Goal: Task Accomplishment & Management: Use online tool/utility

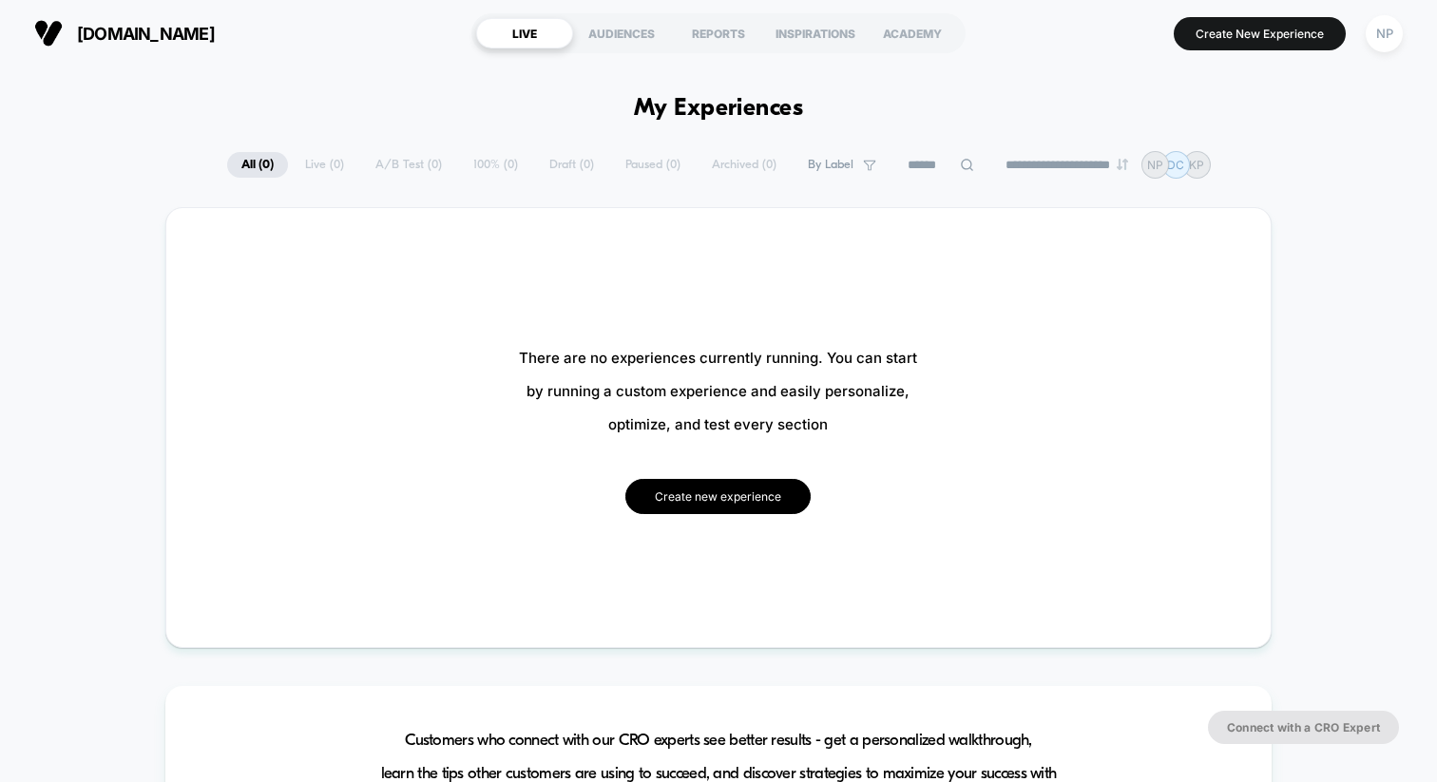
click at [729, 508] on button "Create new experience" at bounding box center [717, 496] width 185 height 35
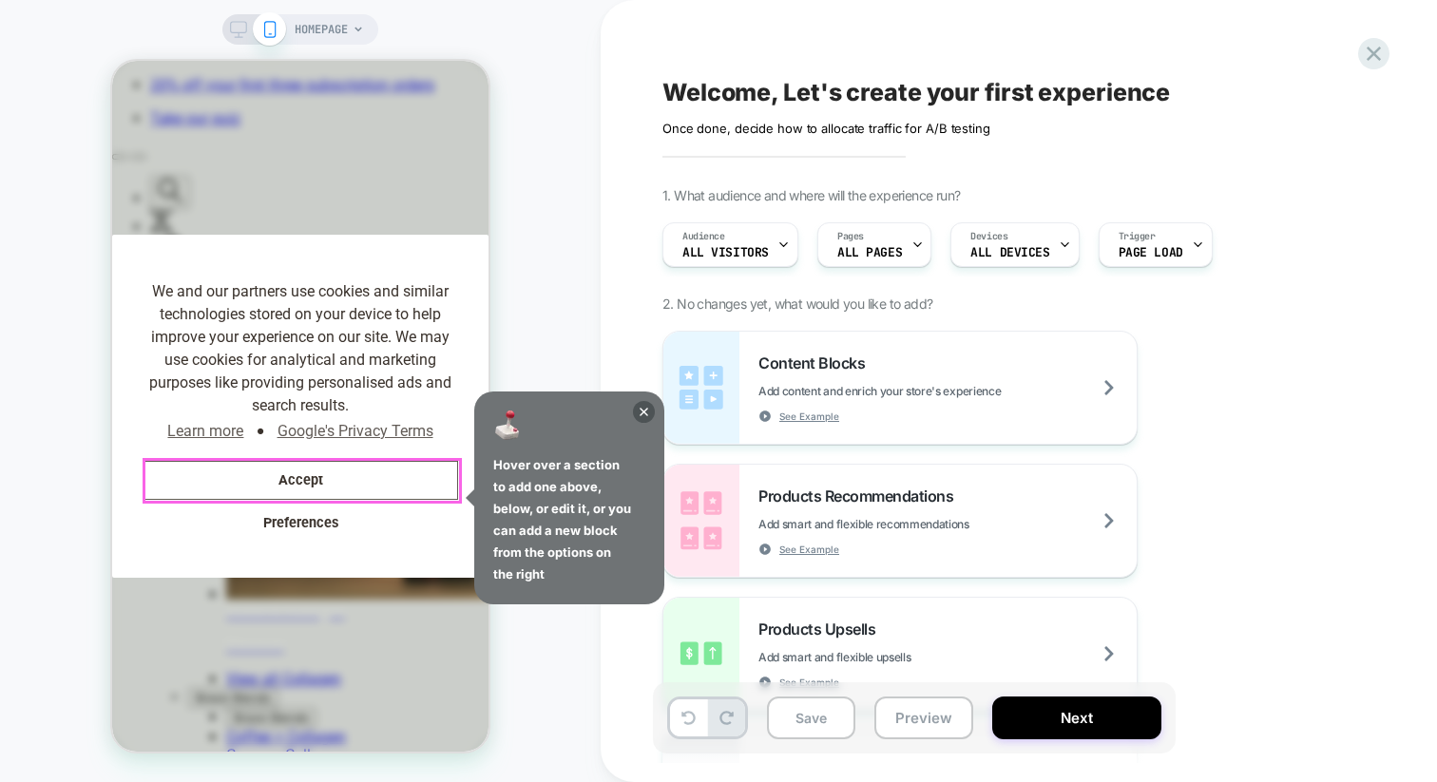
click at [326, 483] on button "Accept" at bounding box center [301, 480] width 316 height 39
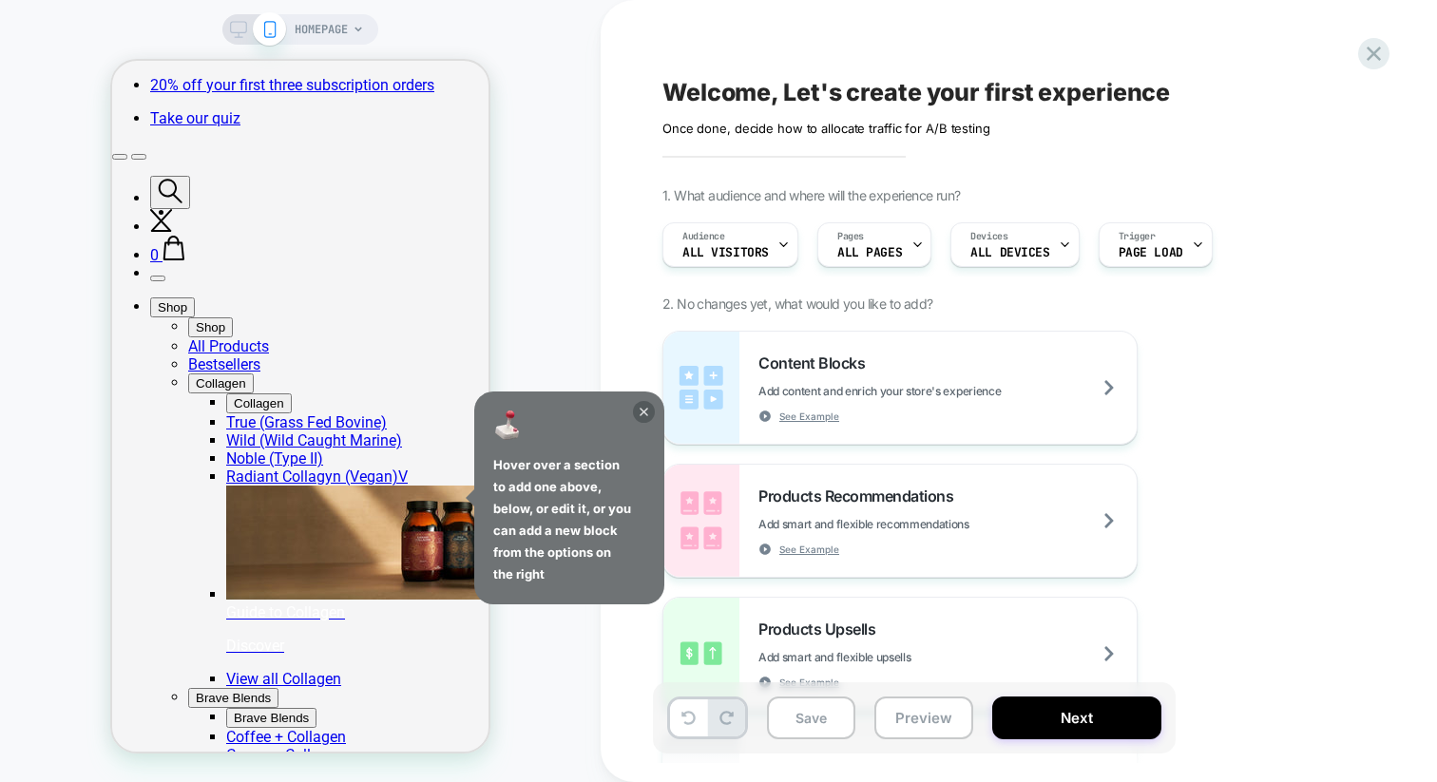
click at [645, 412] on icon at bounding box center [644, 412] width 22 height 22
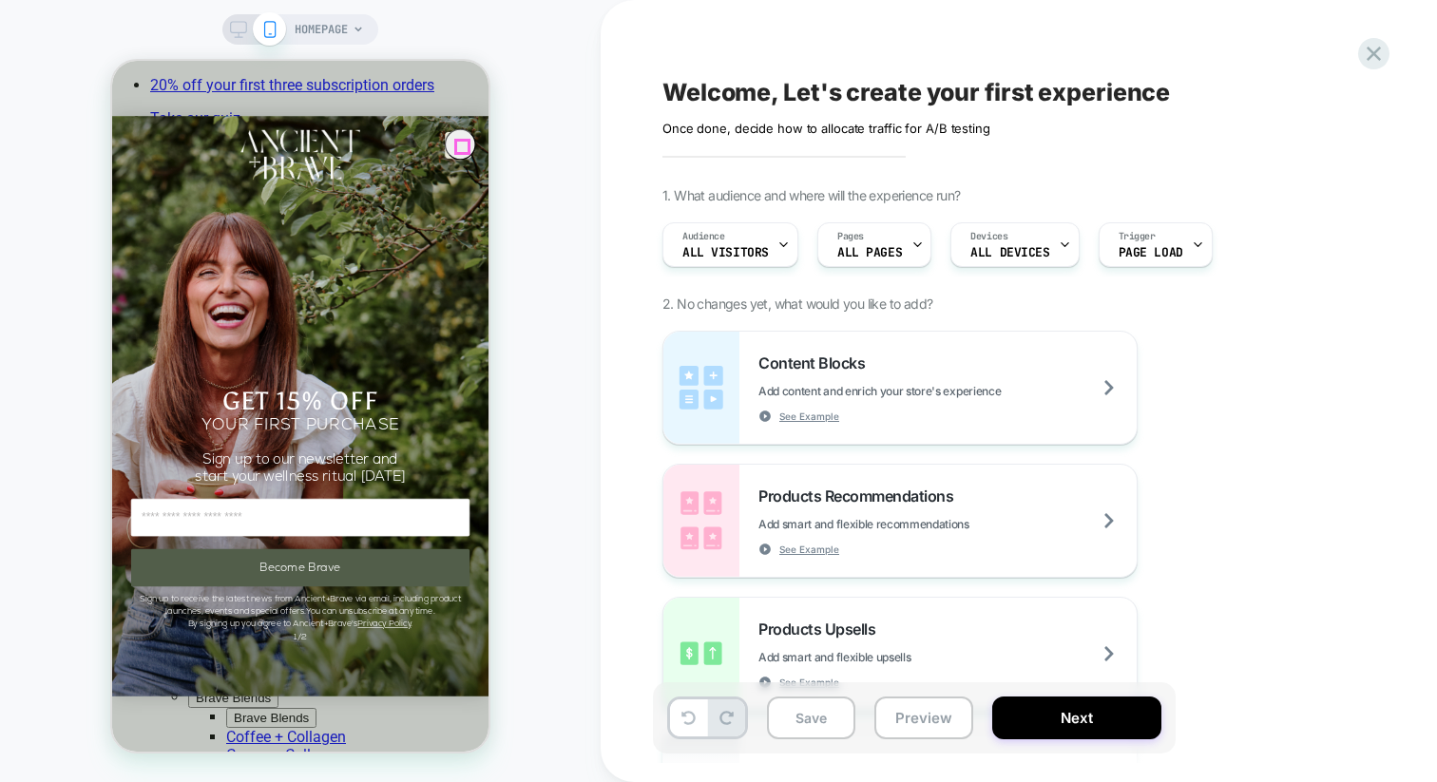
click at [456, 148] on circle "Close dialog" at bounding box center [464, 145] width 29 height 29
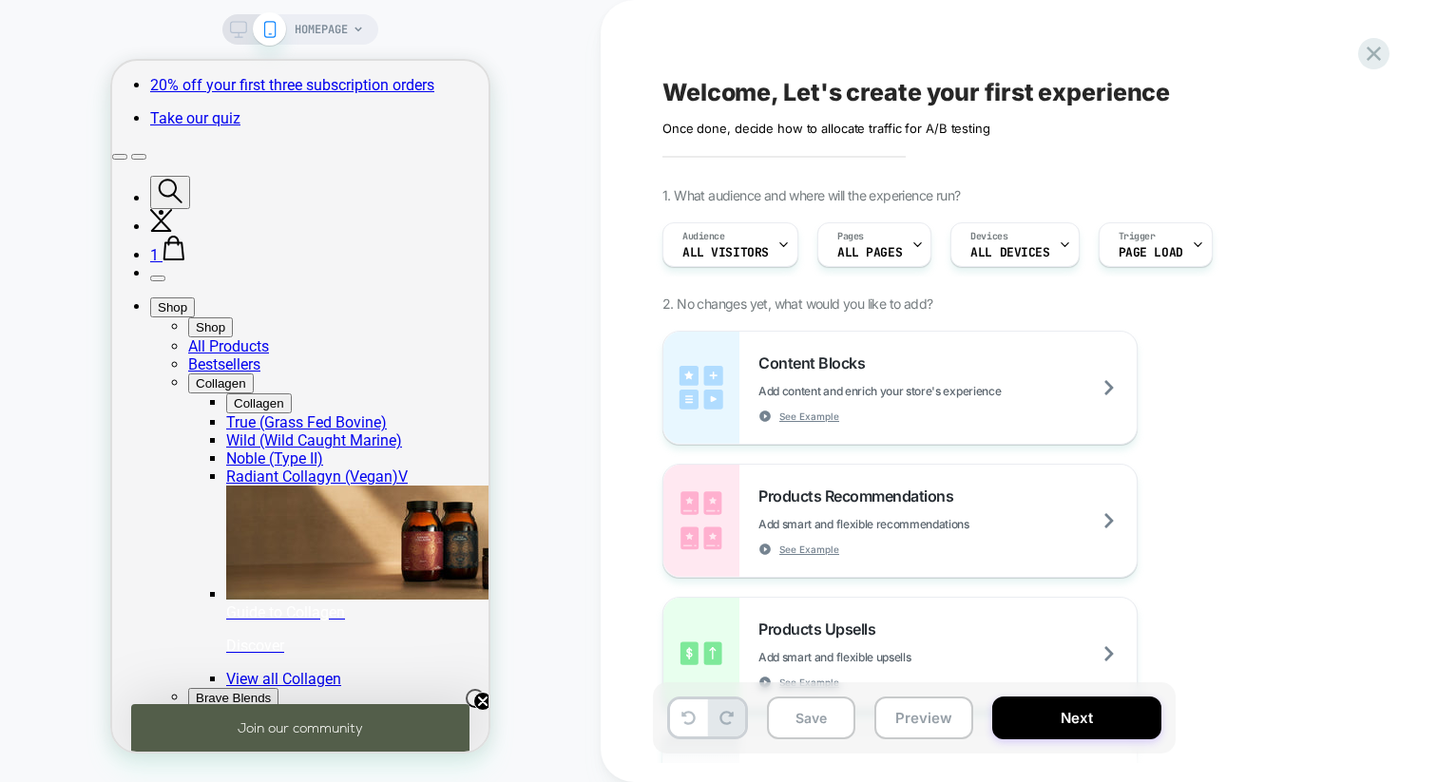
scroll to position [0, 392]
click at [328, 36] on span "HOMEPAGE" at bounding box center [321, 29] width 53 height 30
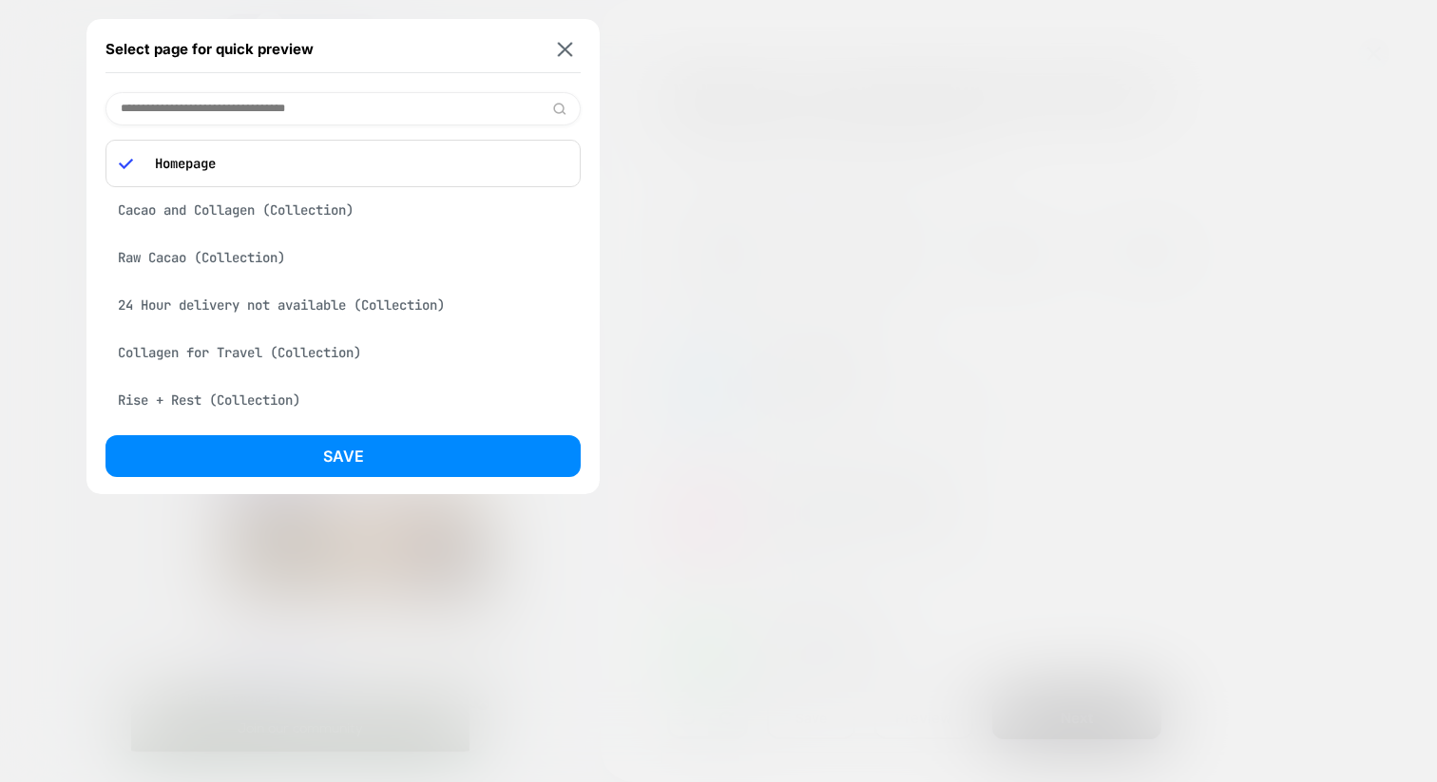
scroll to position [0, 0]
click at [292, 112] on input at bounding box center [342, 108] width 475 height 33
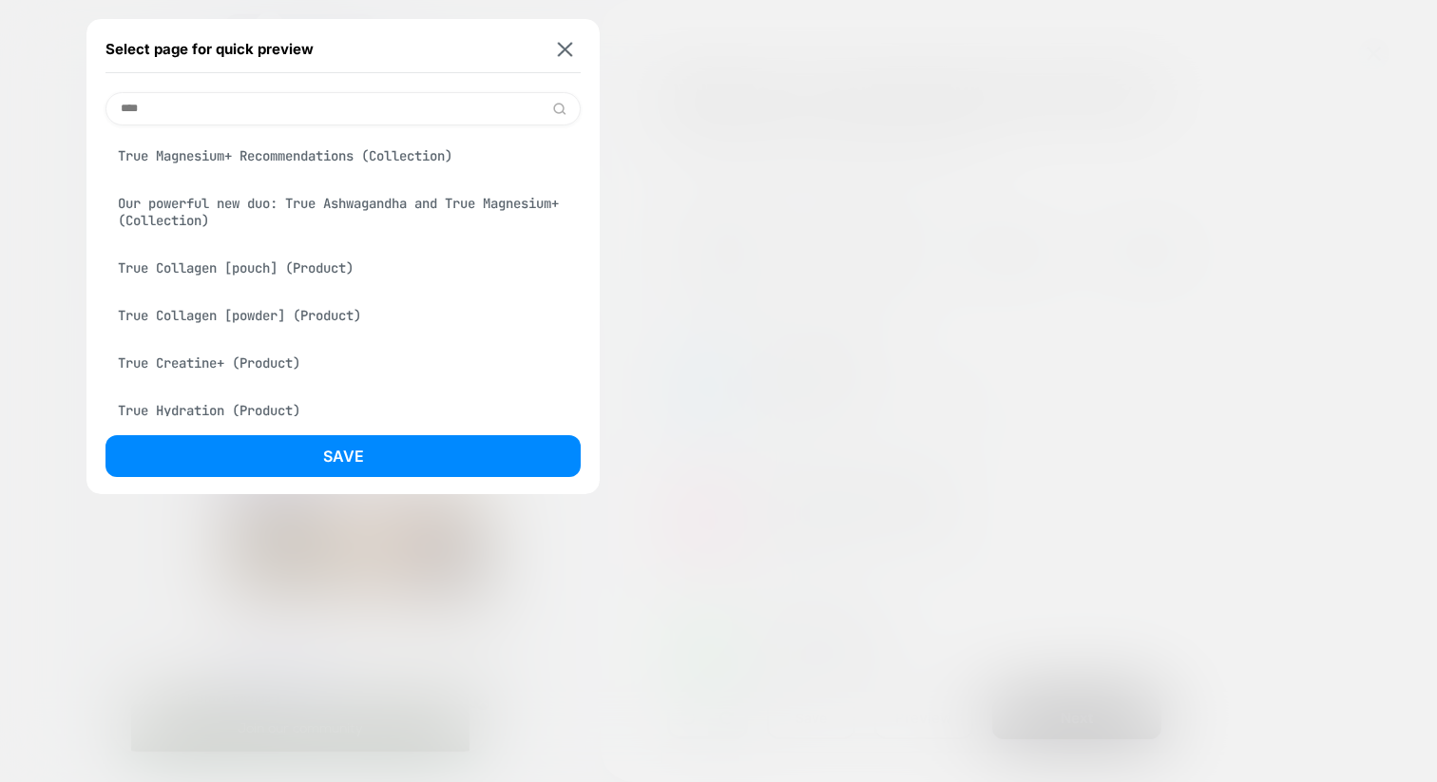
type input "****"
click at [331, 320] on div "True Collagen [powder] (Product)" at bounding box center [342, 315] width 475 height 36
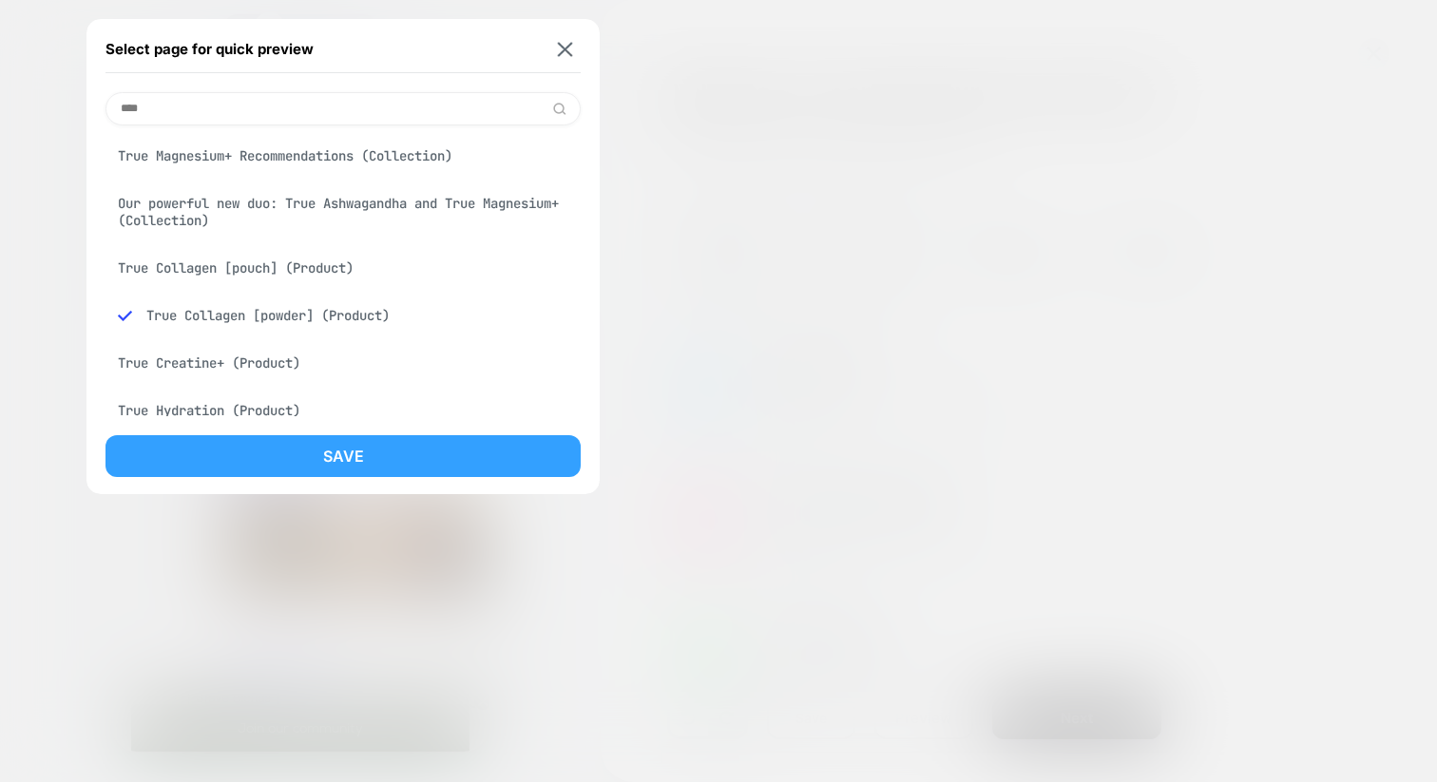
click at [342, 449] on button "Save" at bounding box center [342, 456] width 475 height 42
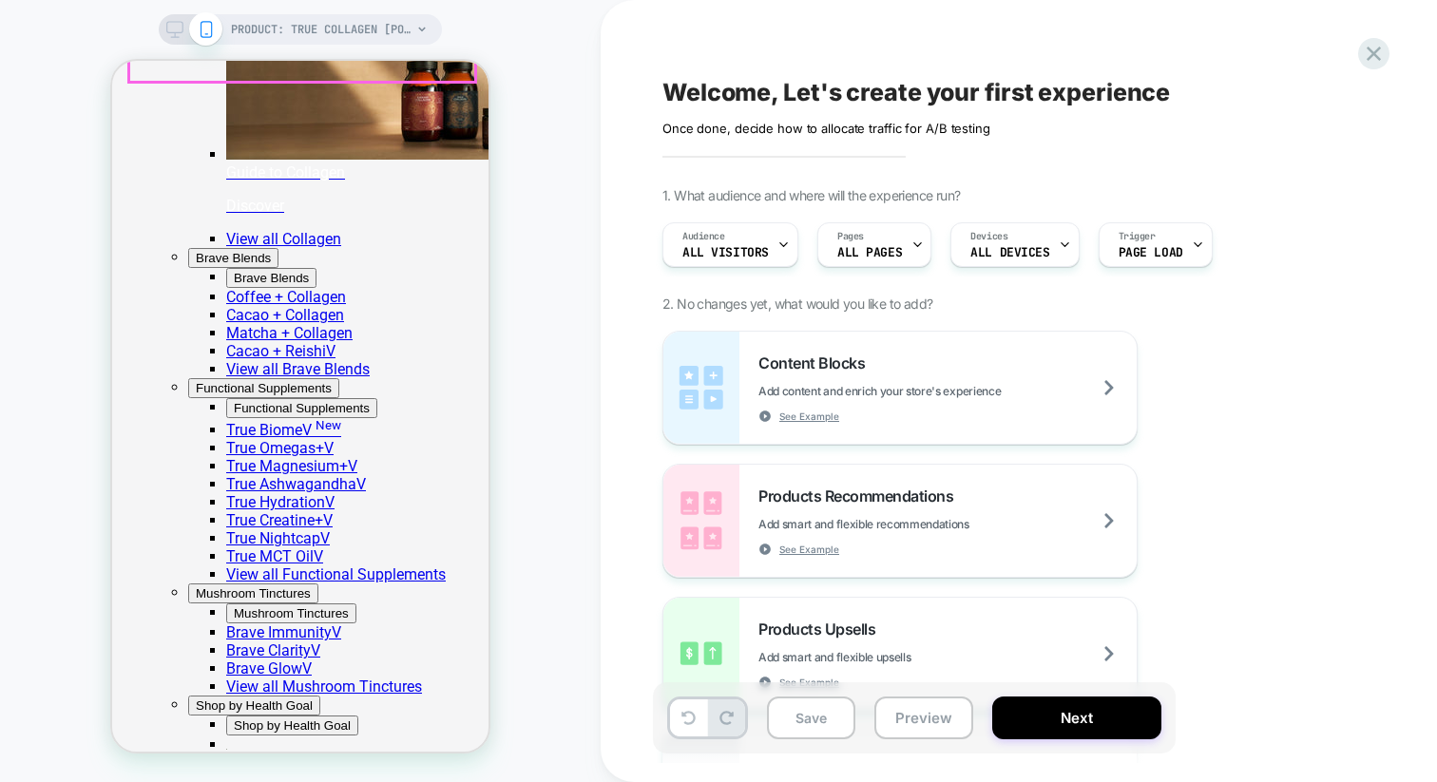
scroll to position [0, 0]
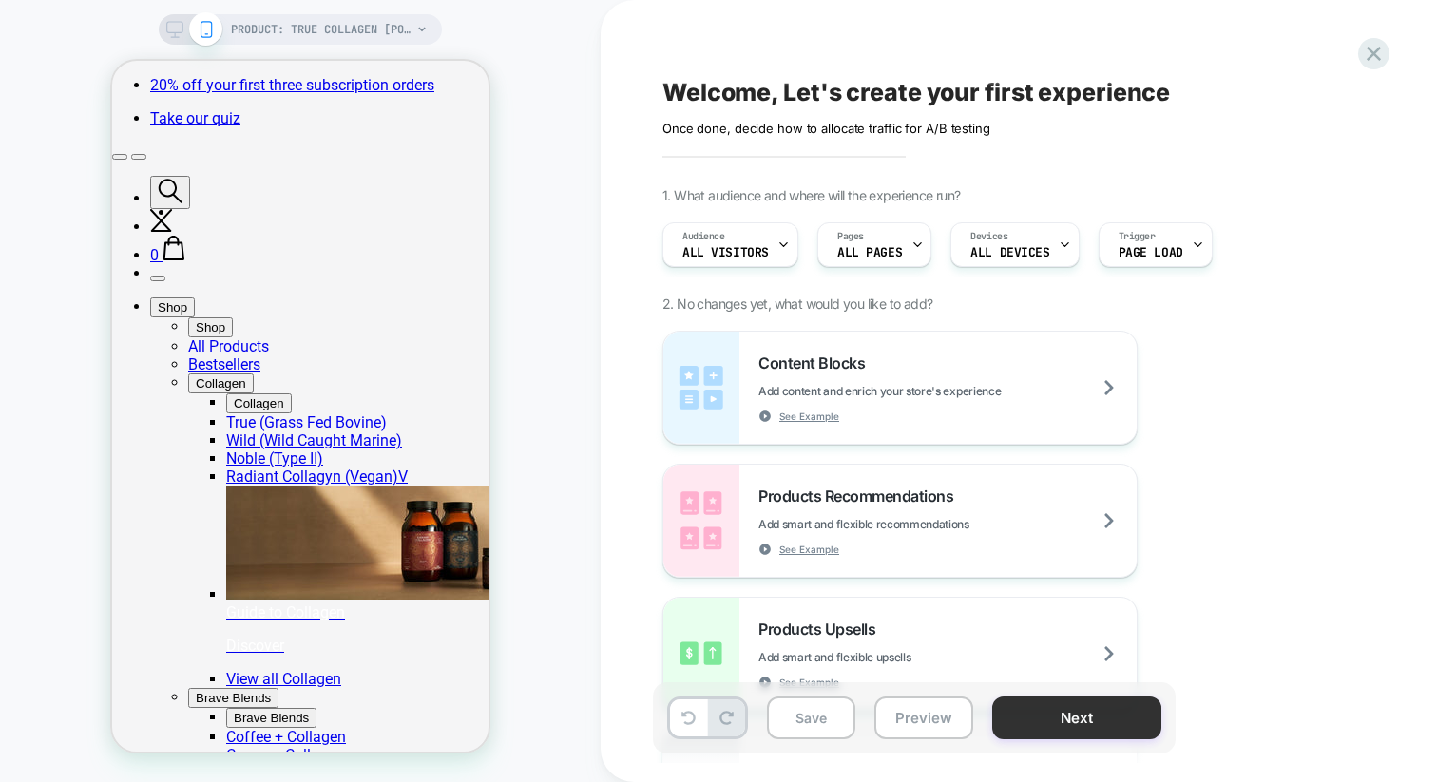
click at [1061, 718] on button "Next" at bounding box center [1076, 718] width 169 height 43
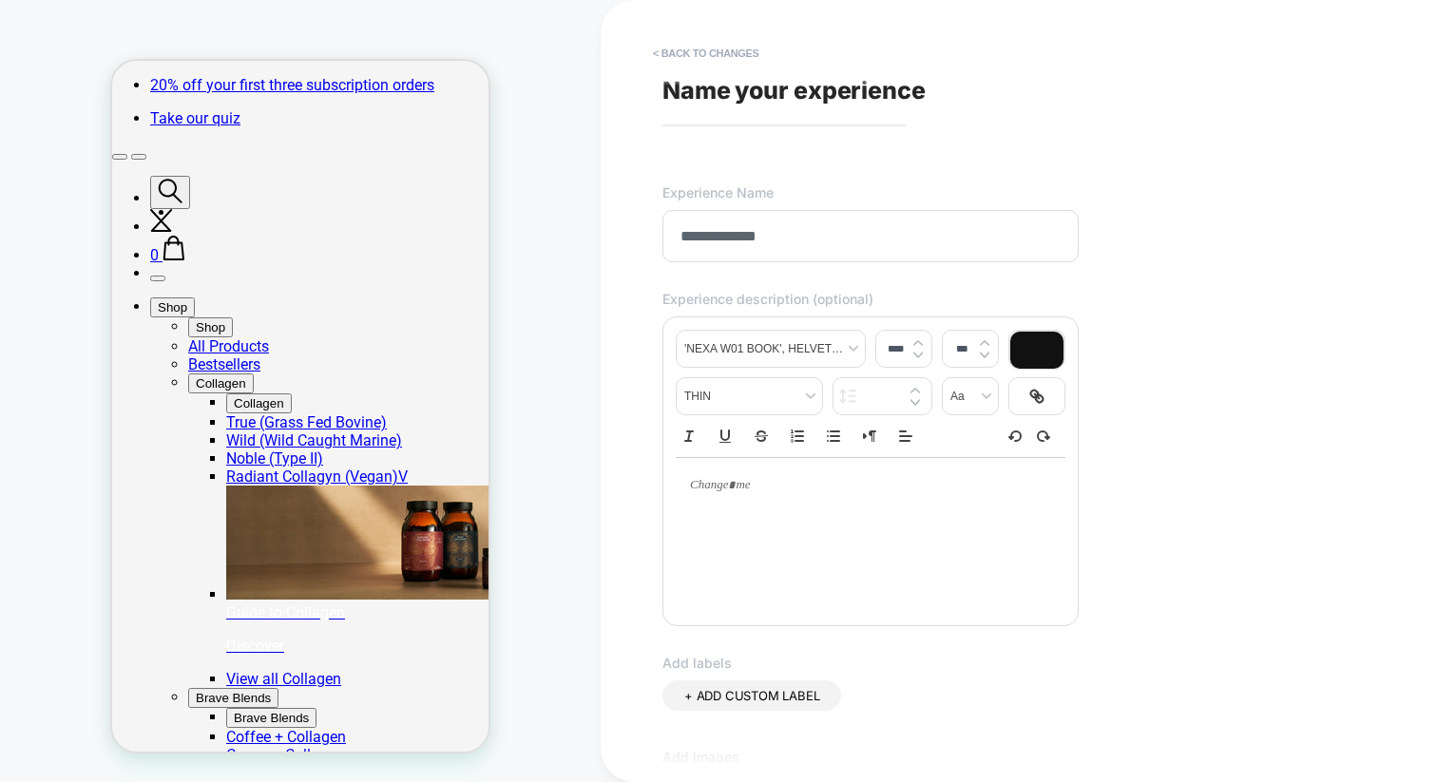
click at [769, 237] on input "**********" at bounding box center [870, 236] width 416 height 52
type input "**********"
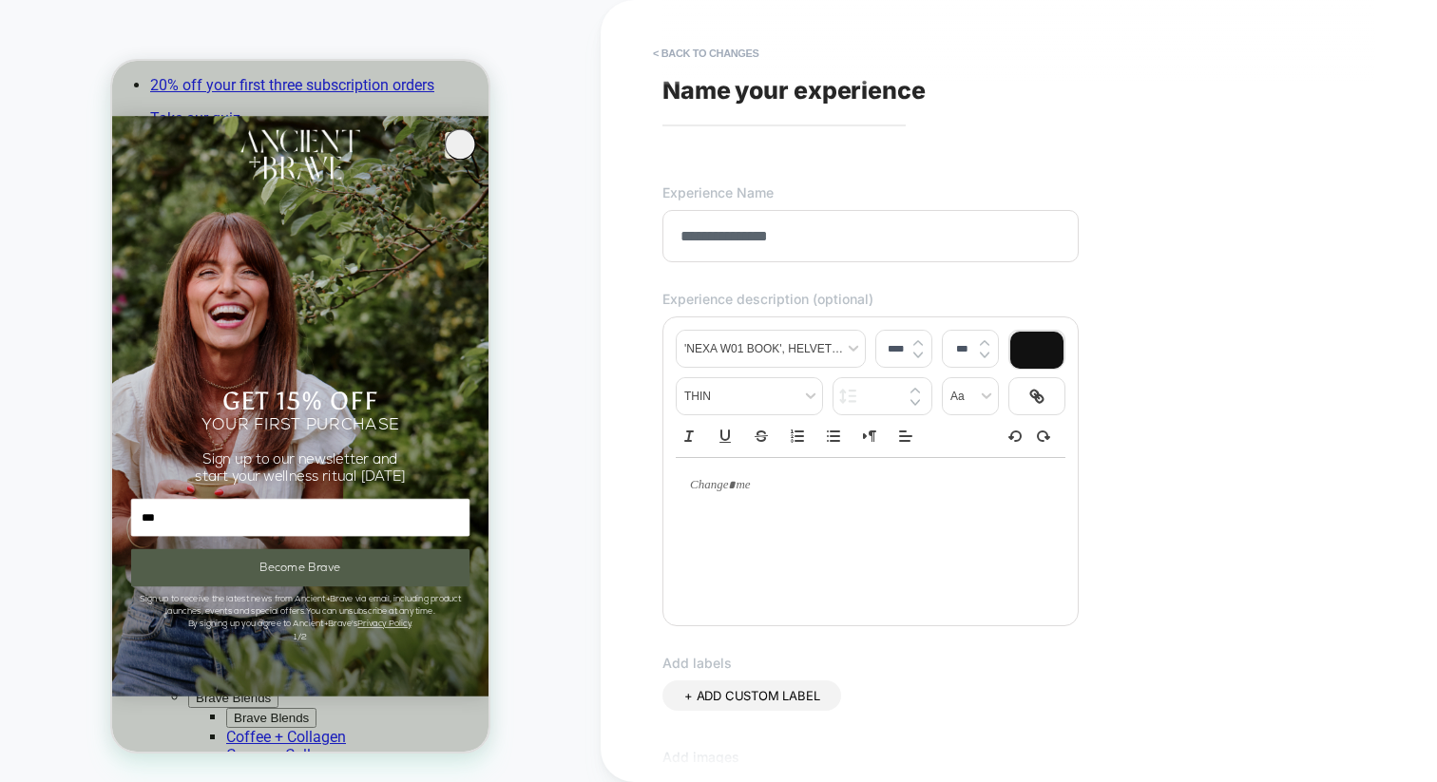
type input "***"
click at [815, 236] on input "**********" at bounding box center [870, 236] width 416 height 52
type input "**********"
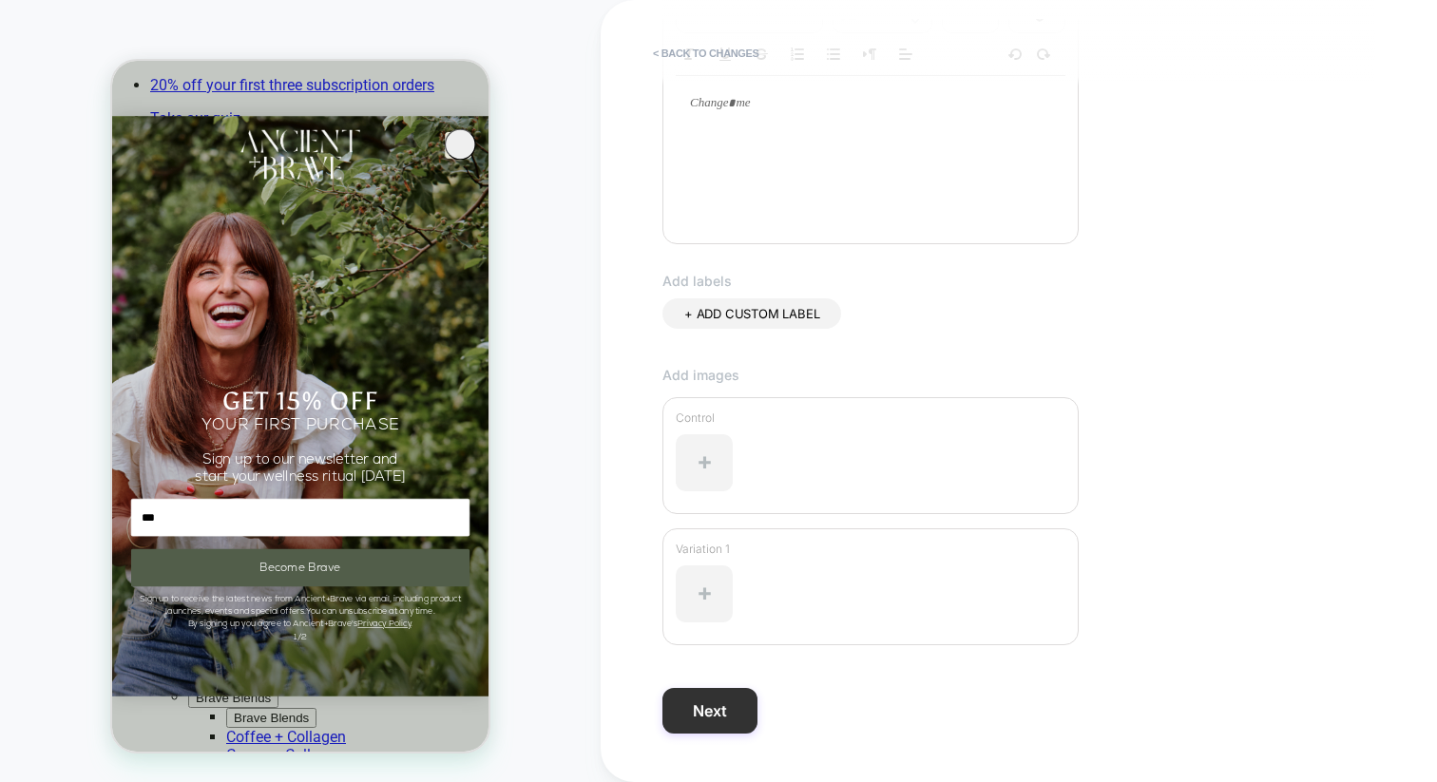
click at [713, 717] on button "Next" at bounding box center [709, 711] width 95 height 46
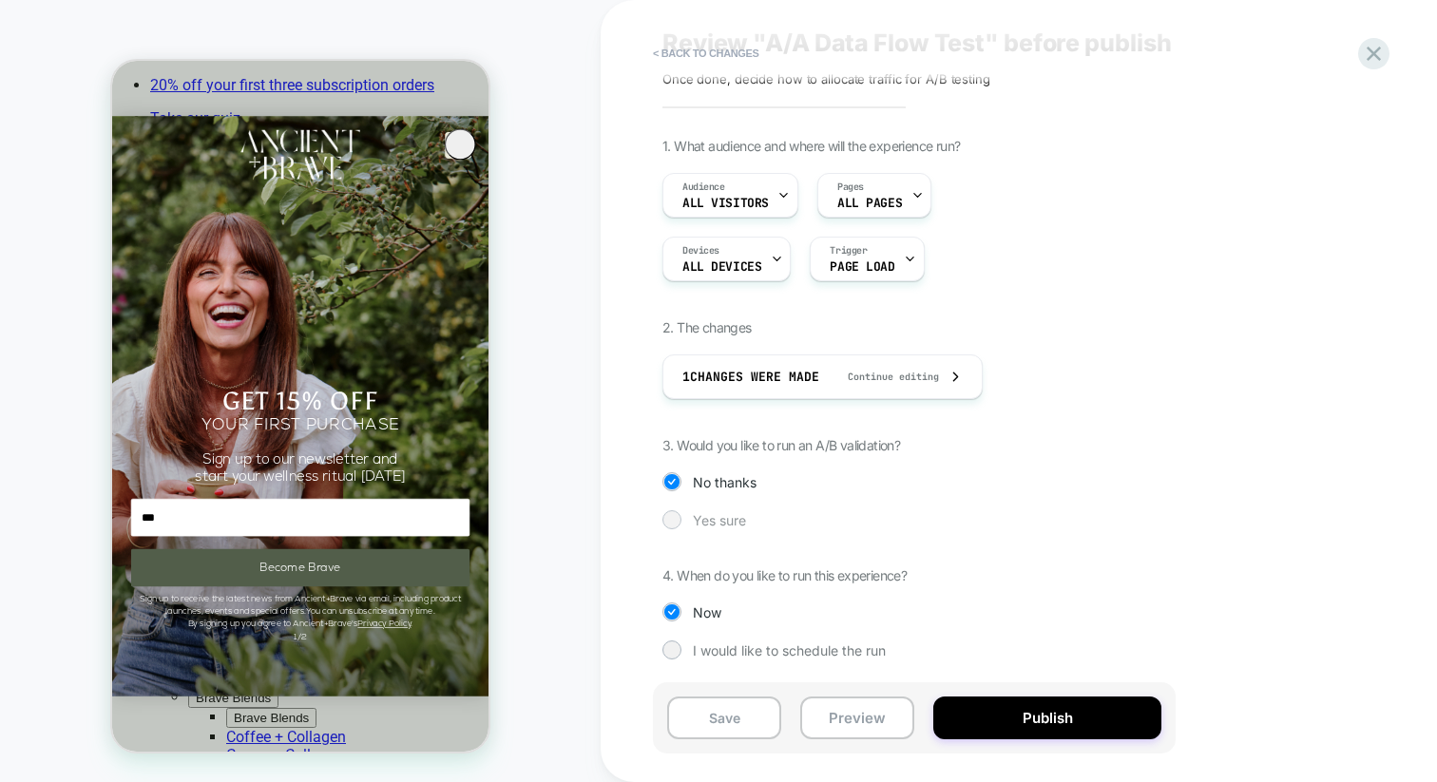
click at [724, 516] on span "Yes sure" at bounding box center [719, 520] width 53 height 16
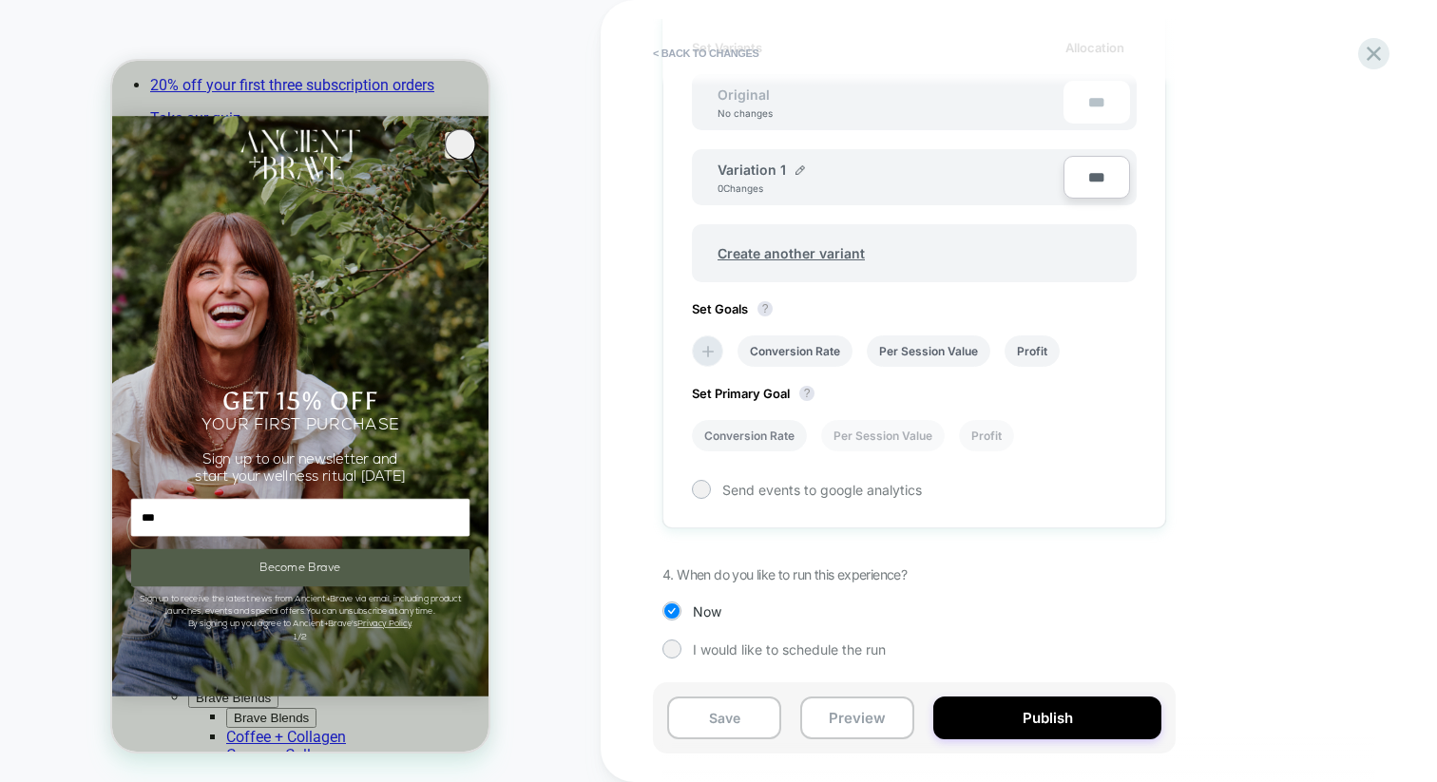
click at [754, 433] on li "Conversion Rate" at bounding box center [749, 435] width 115 height 31
click at [700, 489] on div at bounding box center [701, 489] width 14 height 14
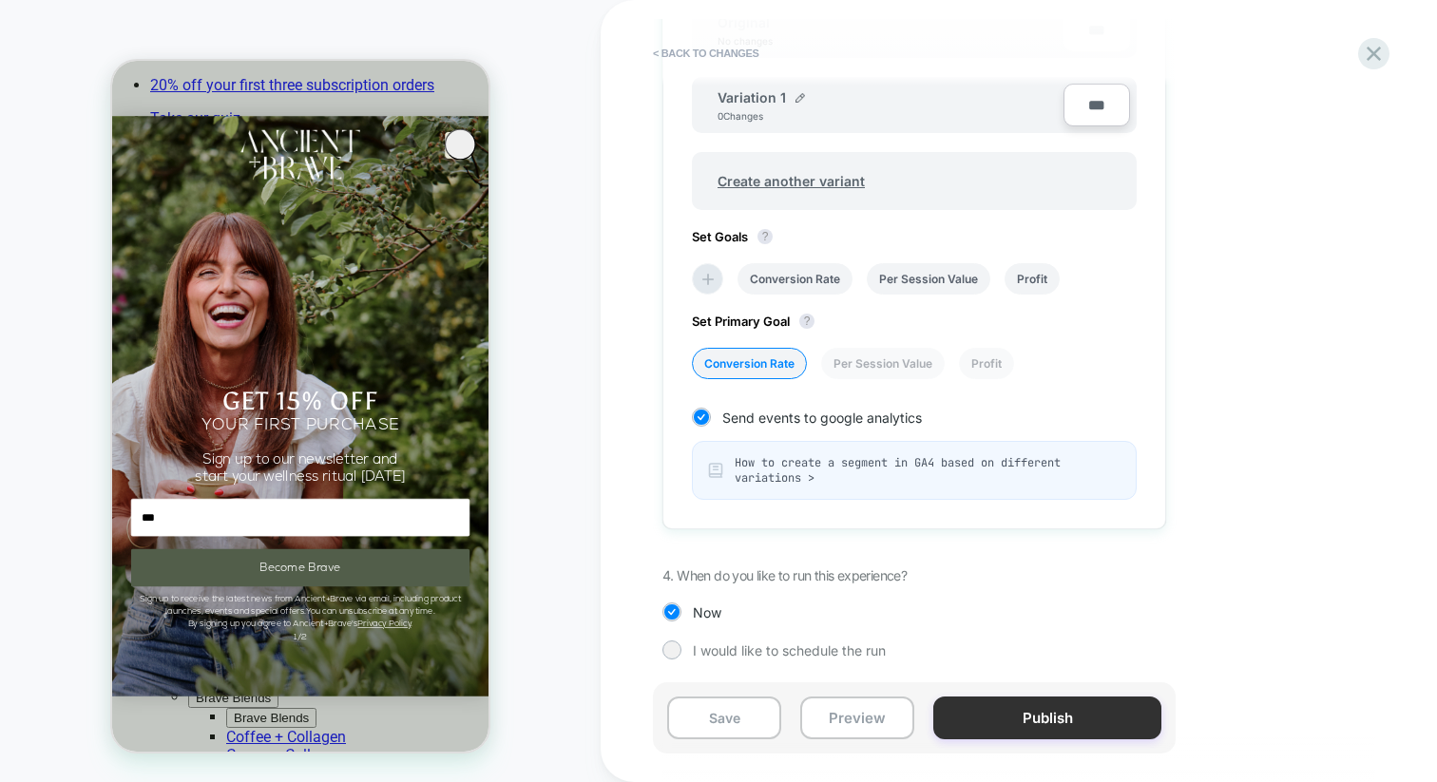
click at [1032, 717] on button "Publish" at bounding box center [1047, 718] width 228 height 43
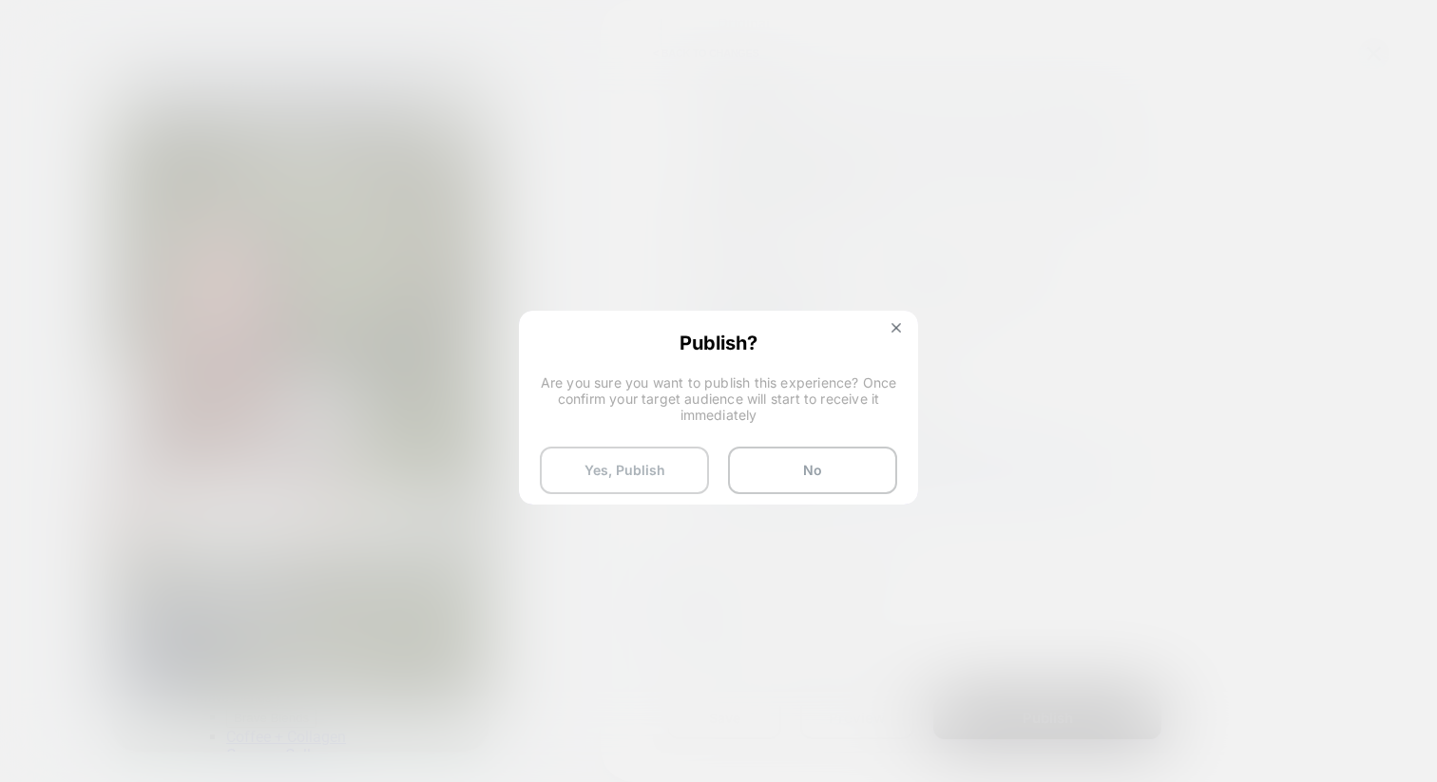
click at [640, 467] on button "Yes, Publish" at bounding box center [624, 471] width 169 height 48
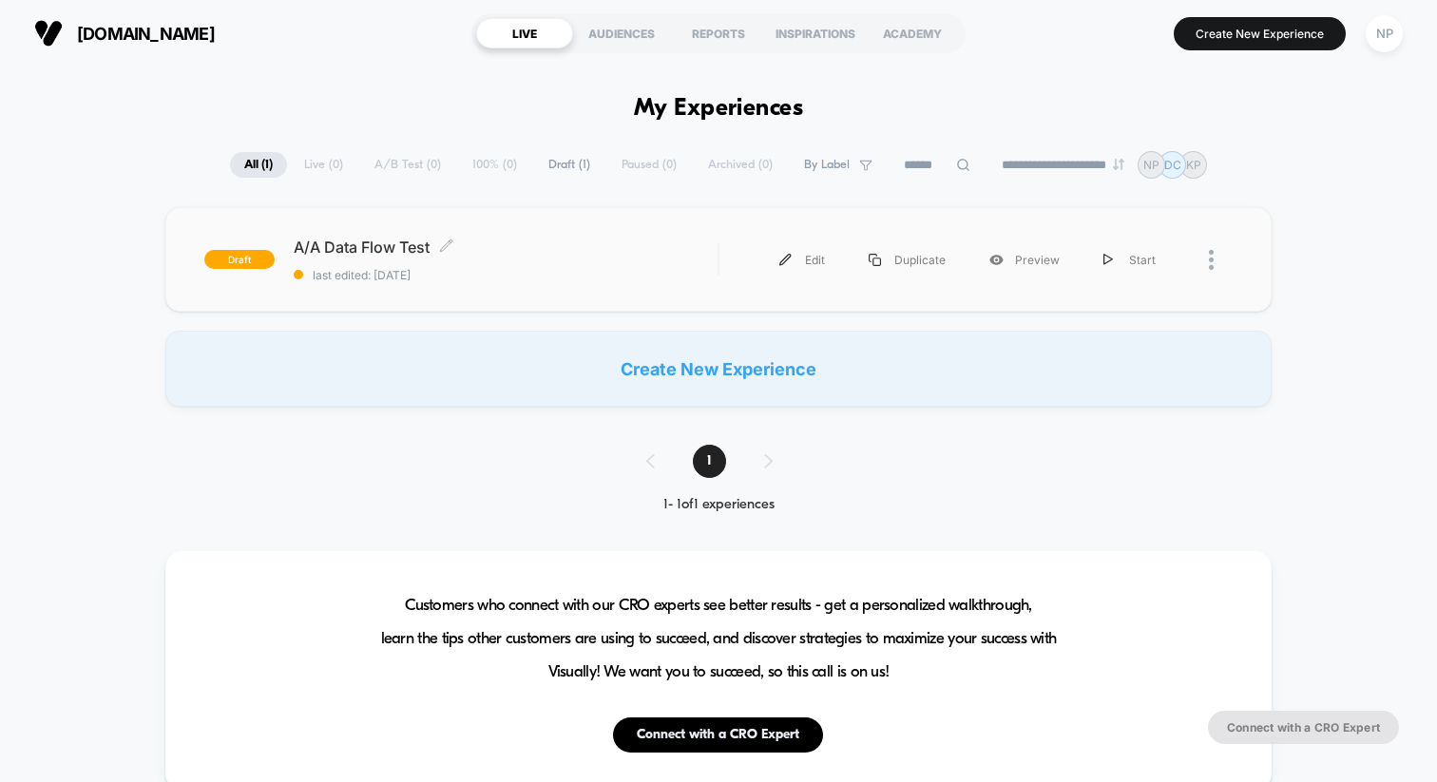
click at [503, 259] on div "A/A Data Flow Test Click to edit experience details Click to edit experience de…" at bounding box center [506, 260] width 424 height 45
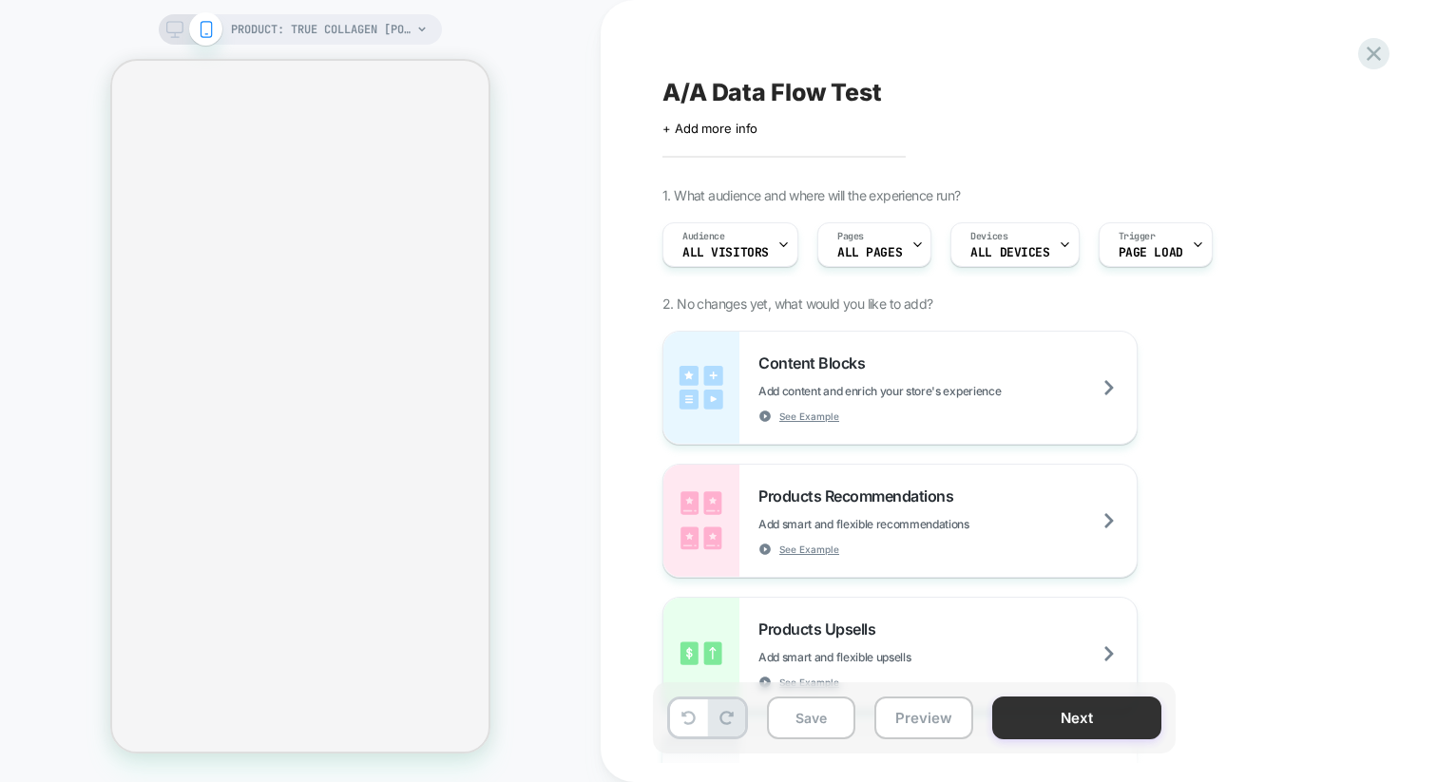
click at [1040, 719] on button "Next" at bounding box center [1076, 718] width 169 height 43
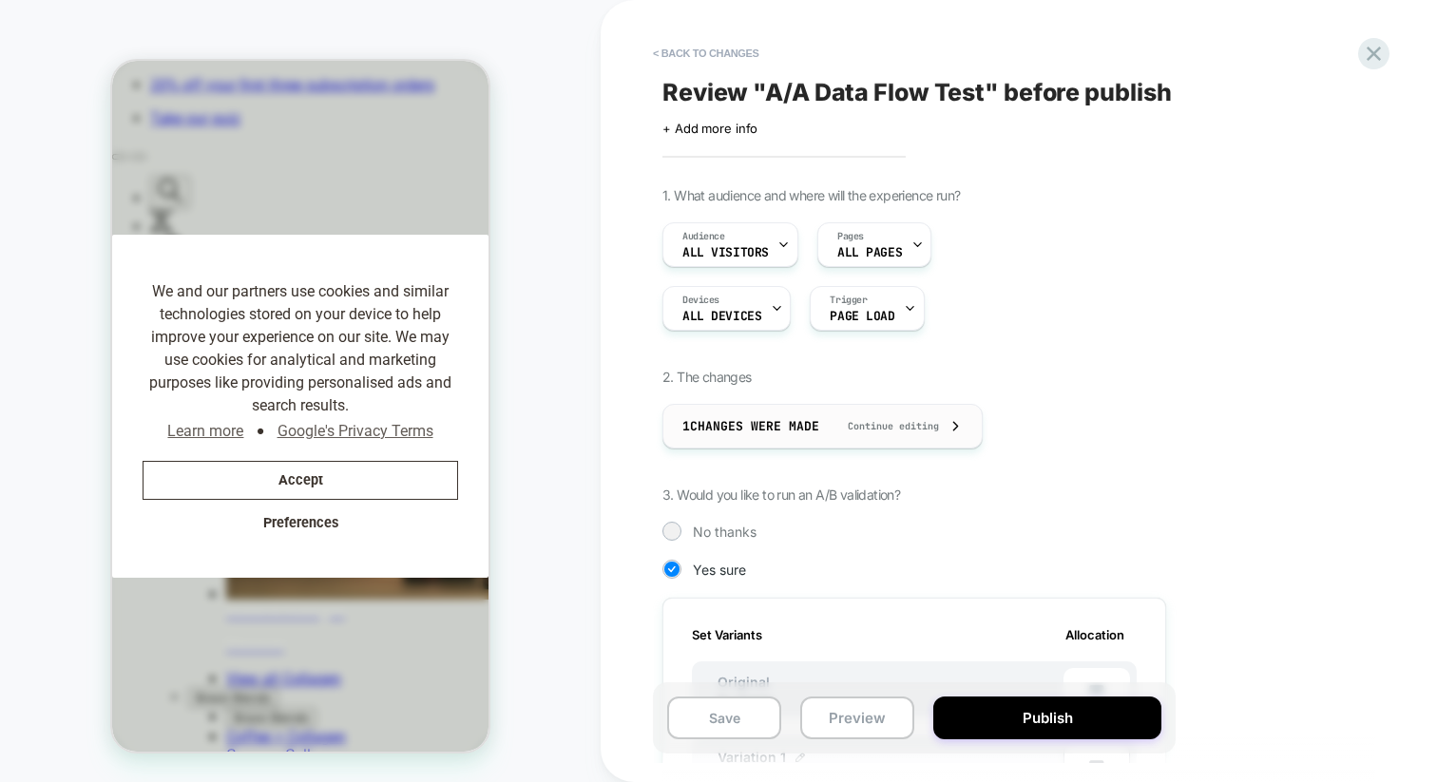
scroll to position [0, 669]
click at [908, 424] on span "Continue editing" at bounding box center [884, 426] width 110 height 12
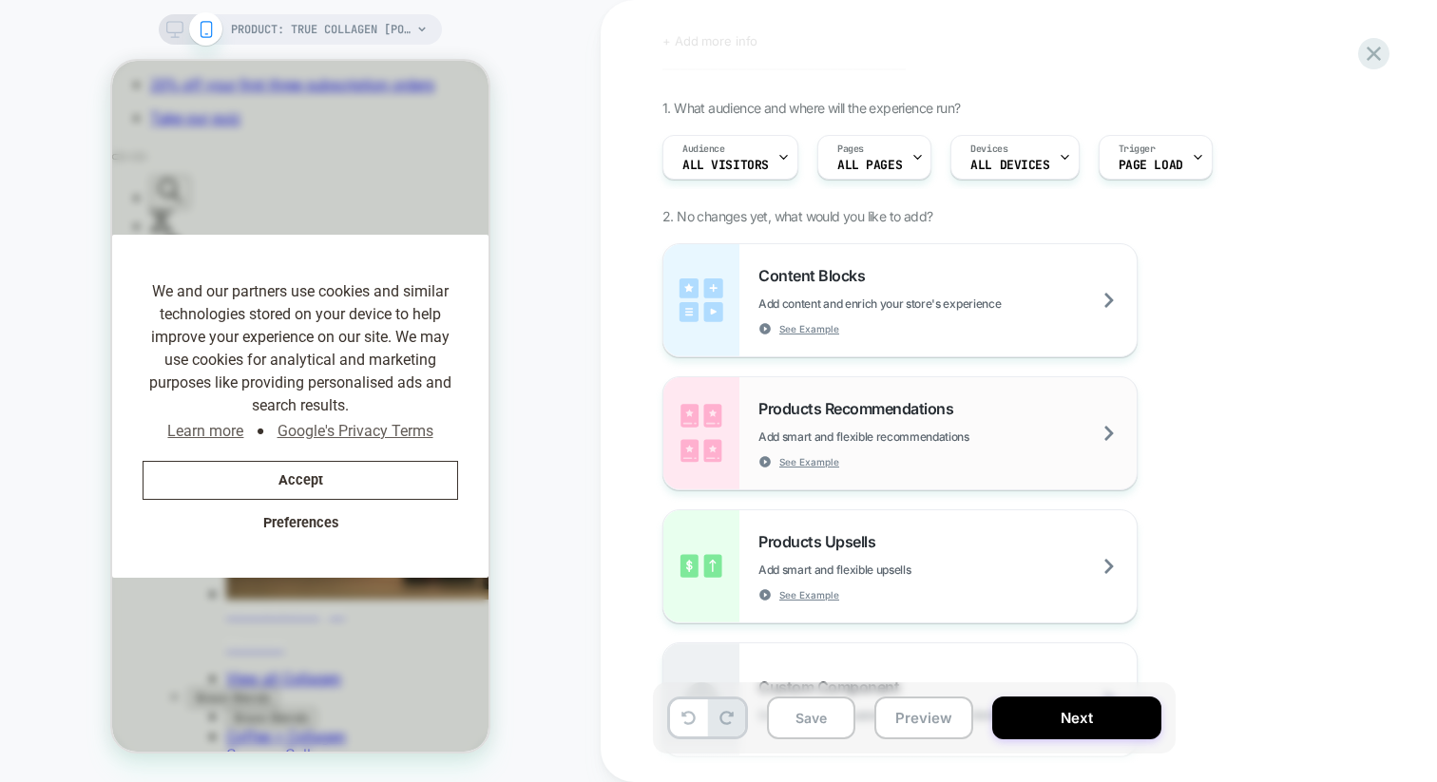
scroll to position [0, 0]
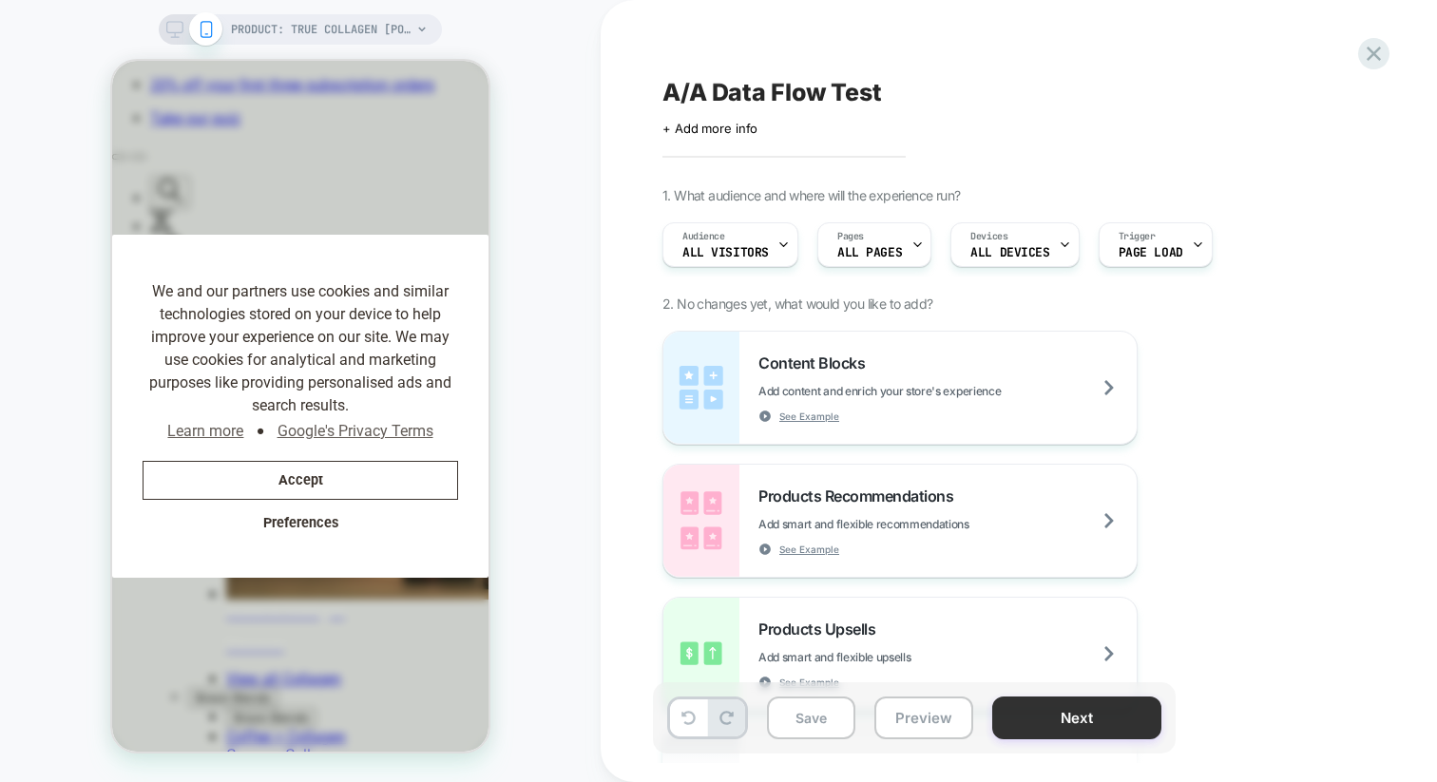
click at [1052, 727] on button "Next" at bounding box center [1076, 718] width 169 height 43
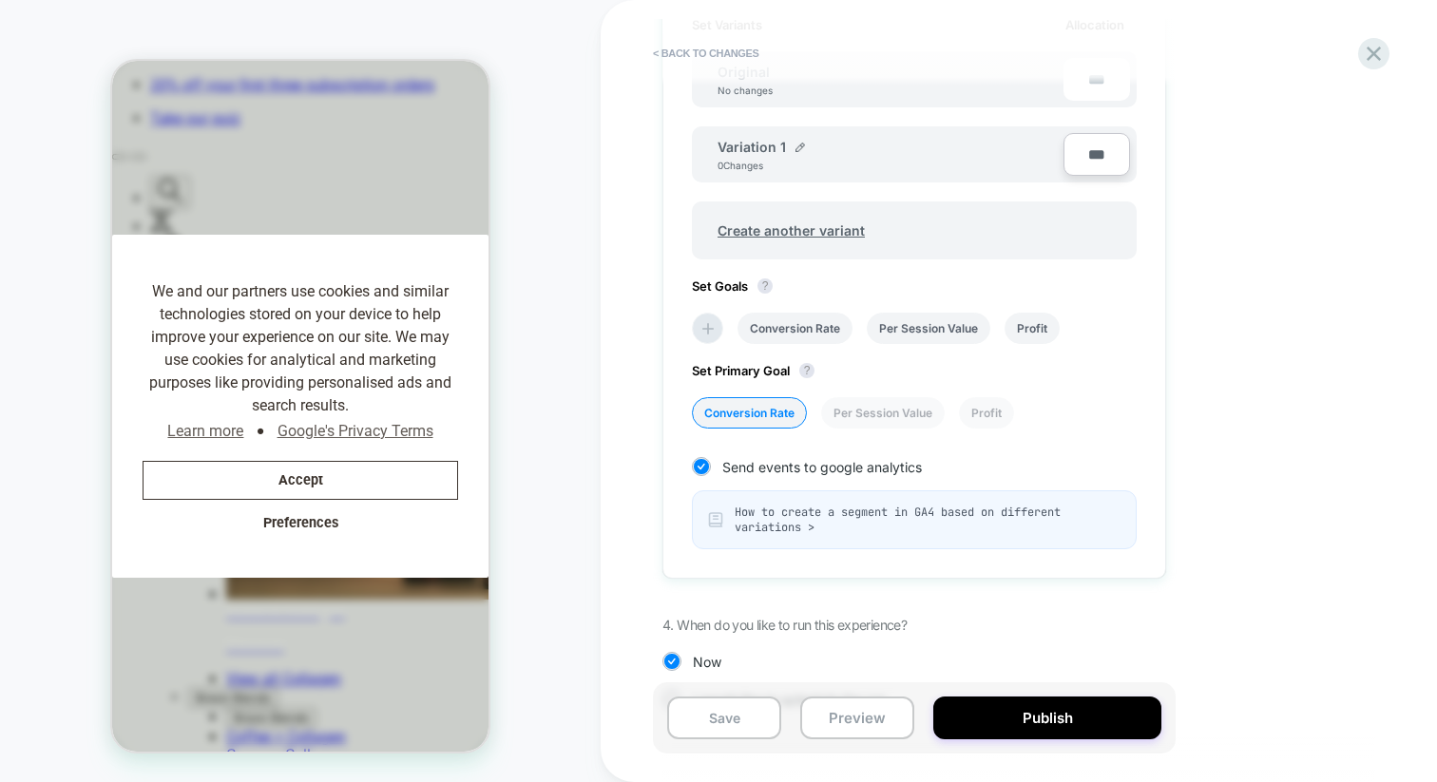
scroll to position [660, 0]
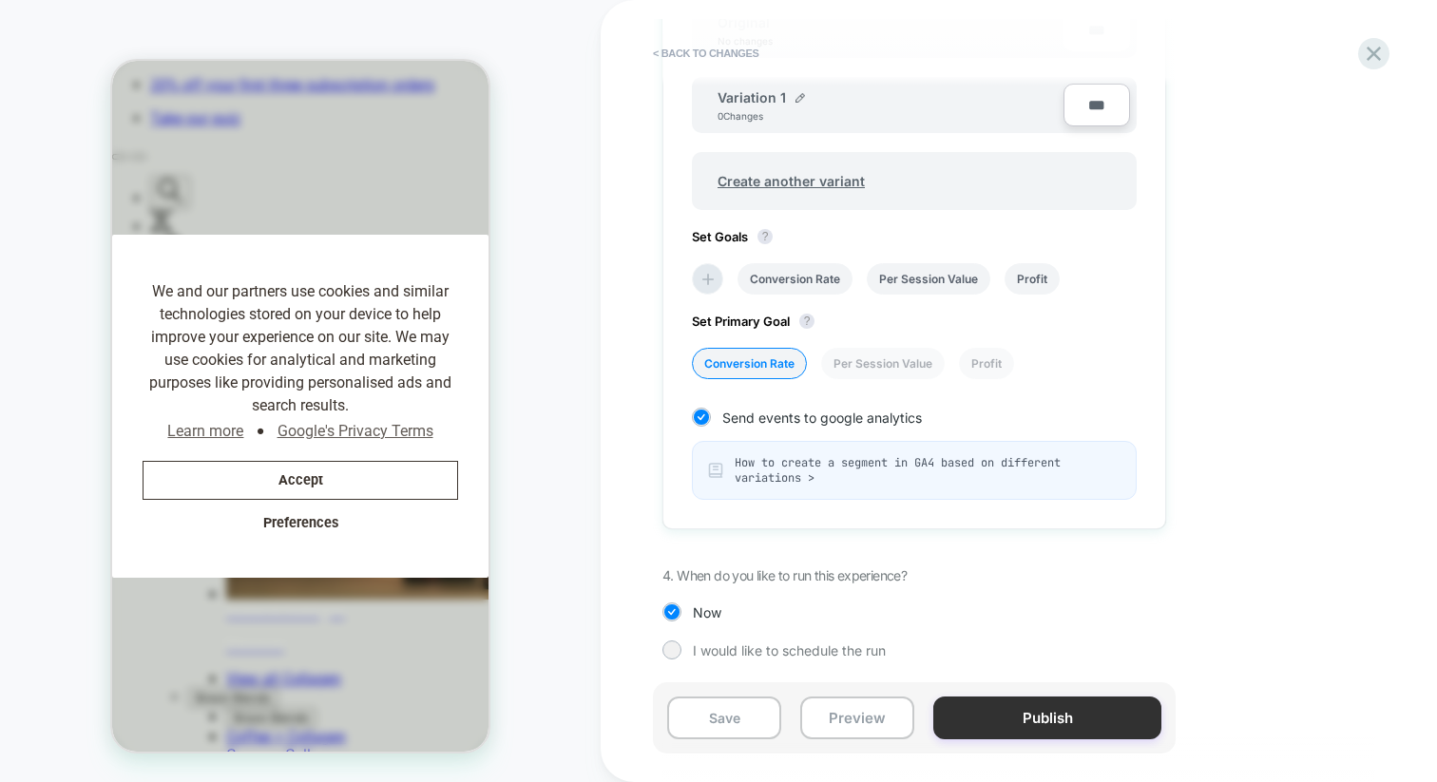
click at [998, 718] on button "Publish" at bounding box center [1047, 718] width 228 height 43
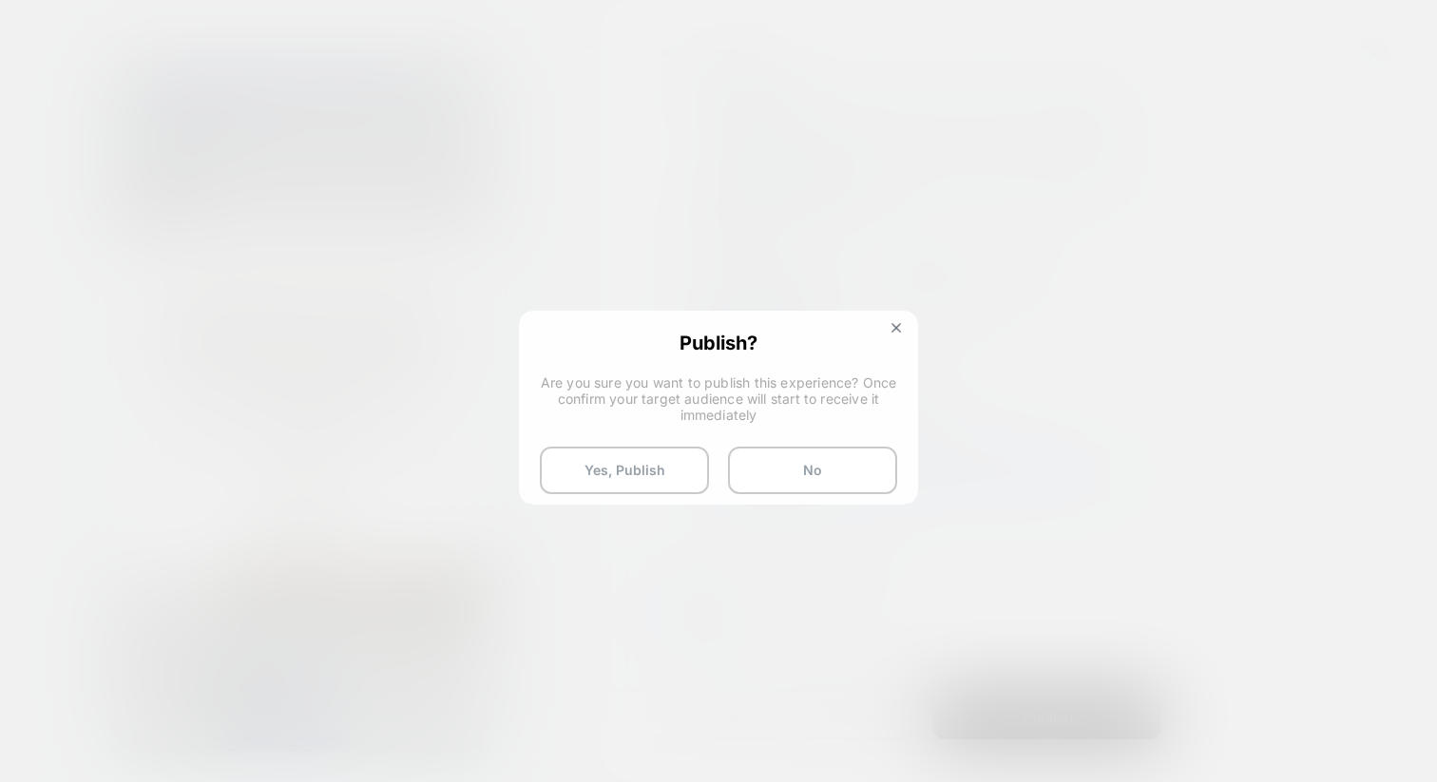
scroll to position [0, 1192]
click at [657, 471] on button "Yes, Publish" at bounding box center [624, 471] width 169 height 48
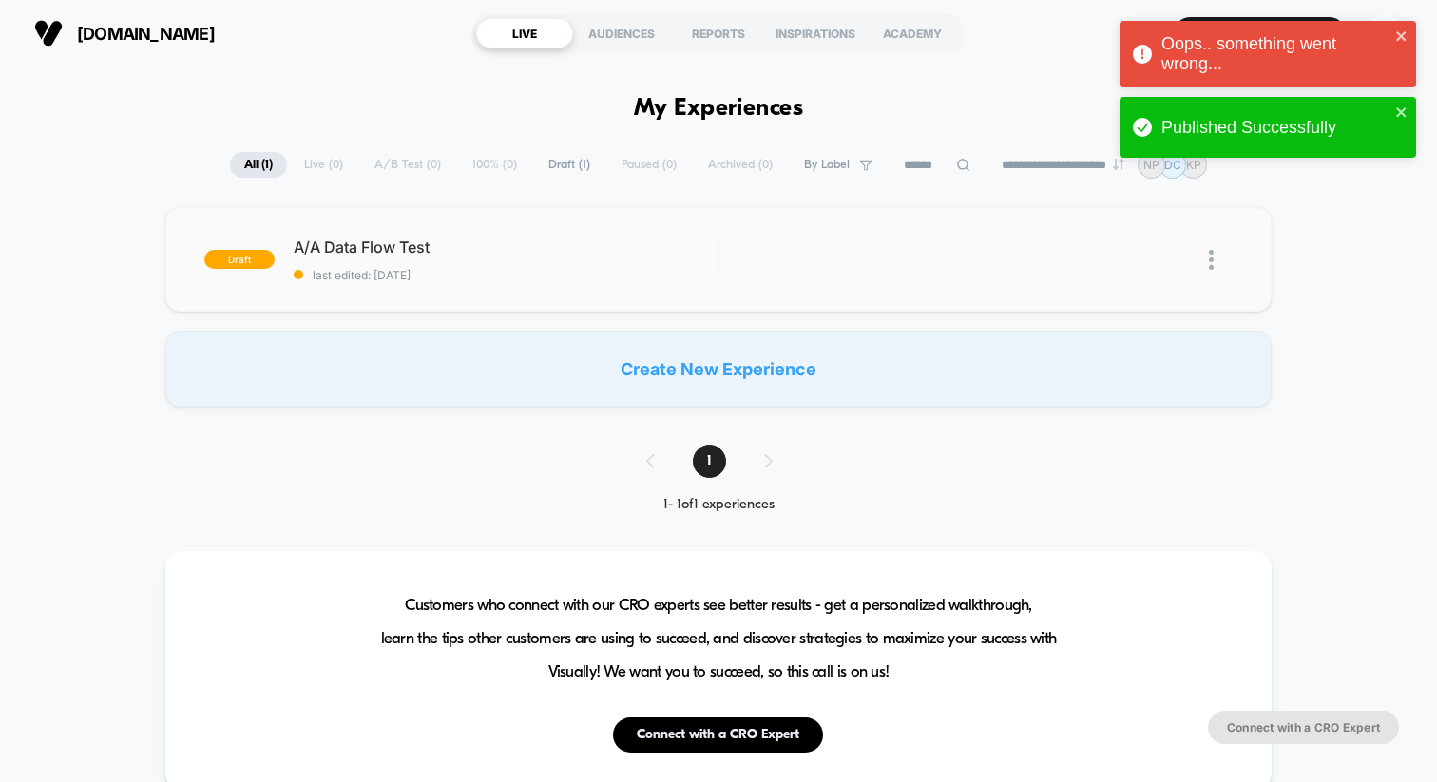
click at [1211, 262] on img at bounding box center [1211, 260] width 5 height 20
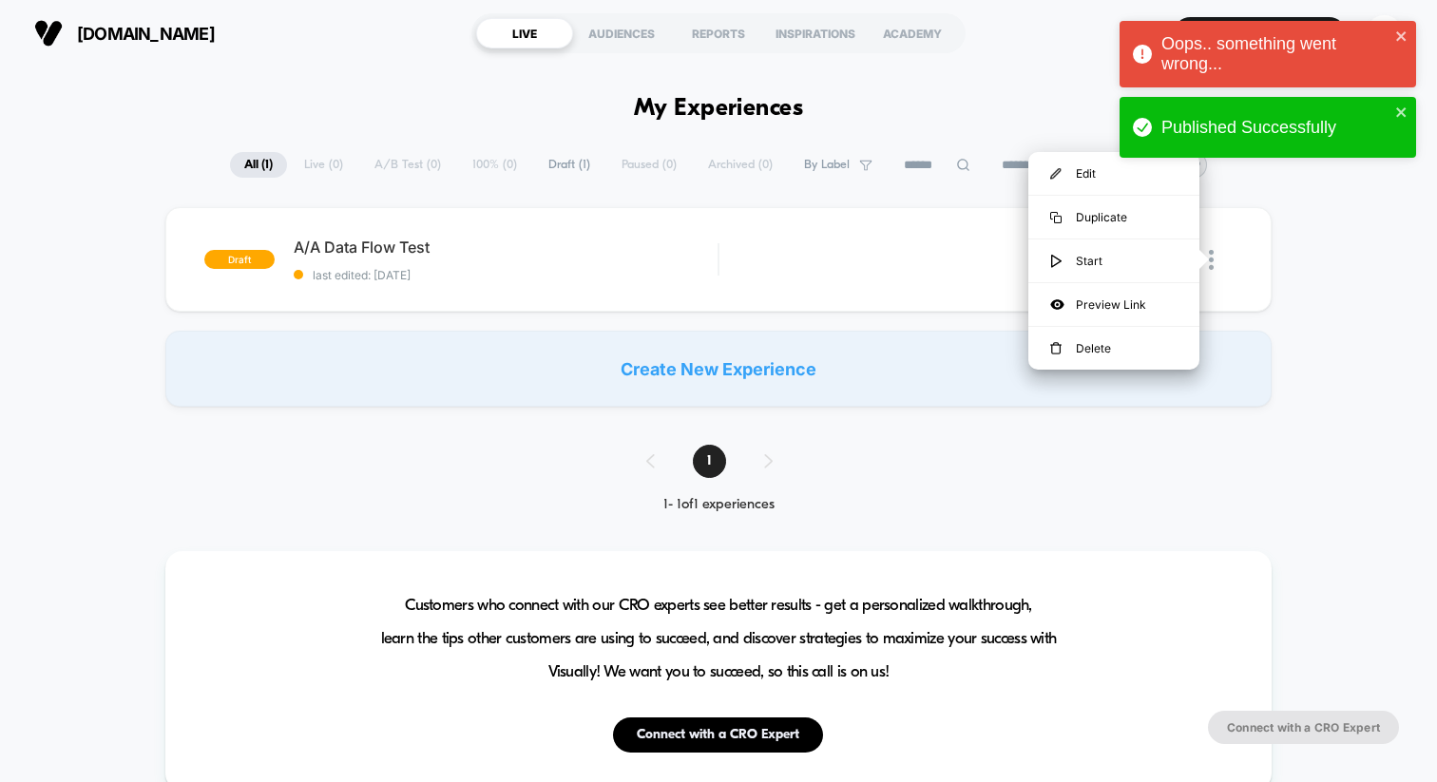
click at [1274, 247] on div "draft A/A Data Flow Test last edited: 11/09/2025 Edit Duplicate Preview Start C…" at bounding box center [718, 307] width 1437 height 200
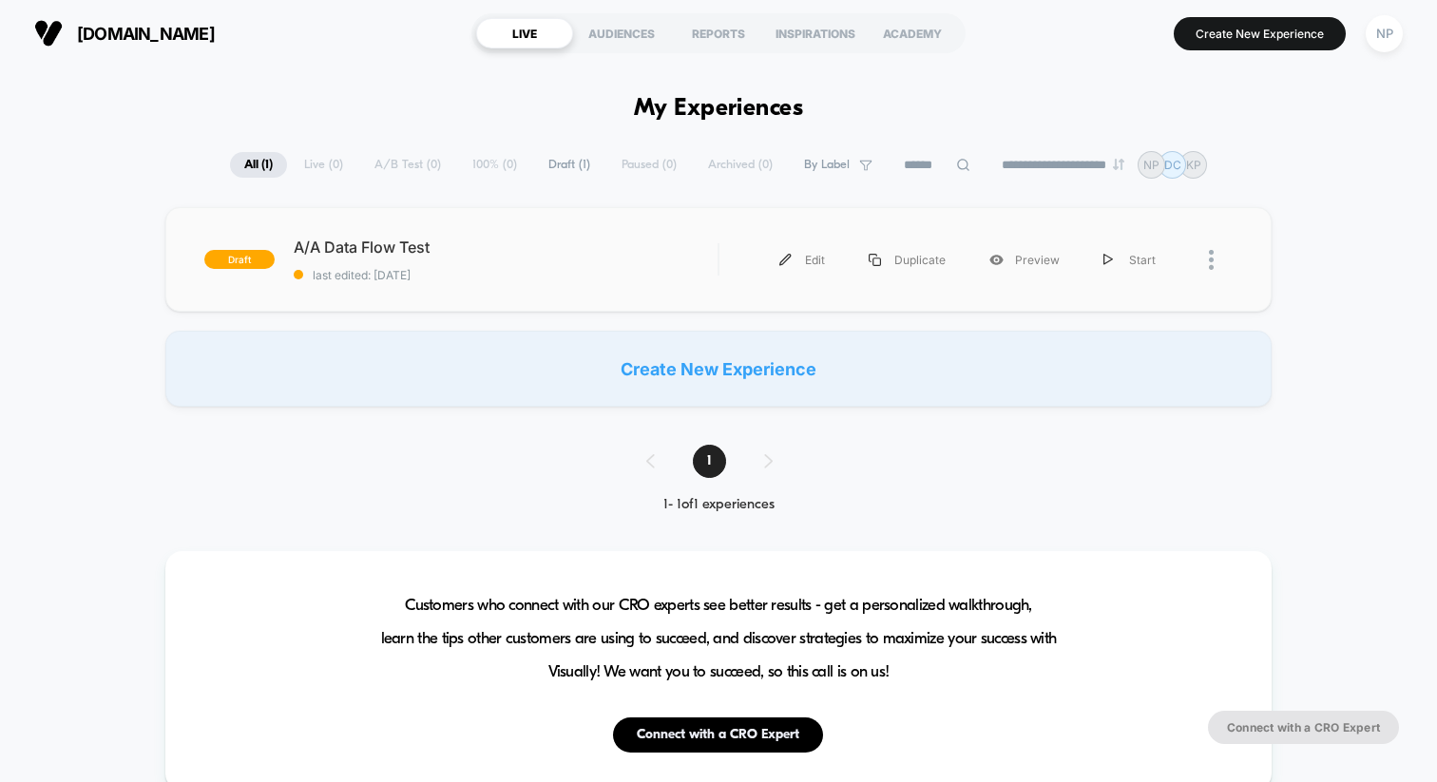
click at [1205, 265] on div at bounding box center [1205, 260] width 55 height 43
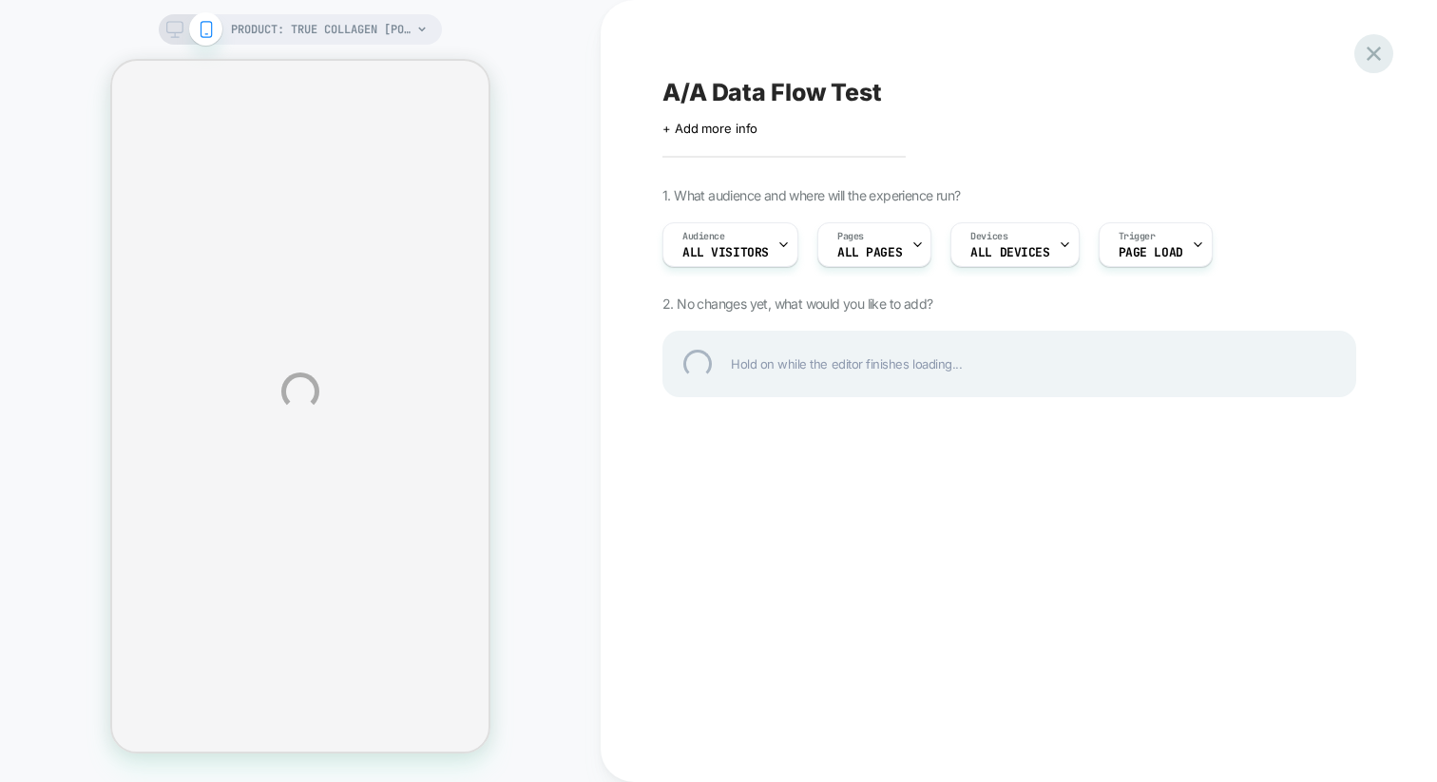
click at [1376, 62] on div at bounding box center [1373, 53] width 39 height 39
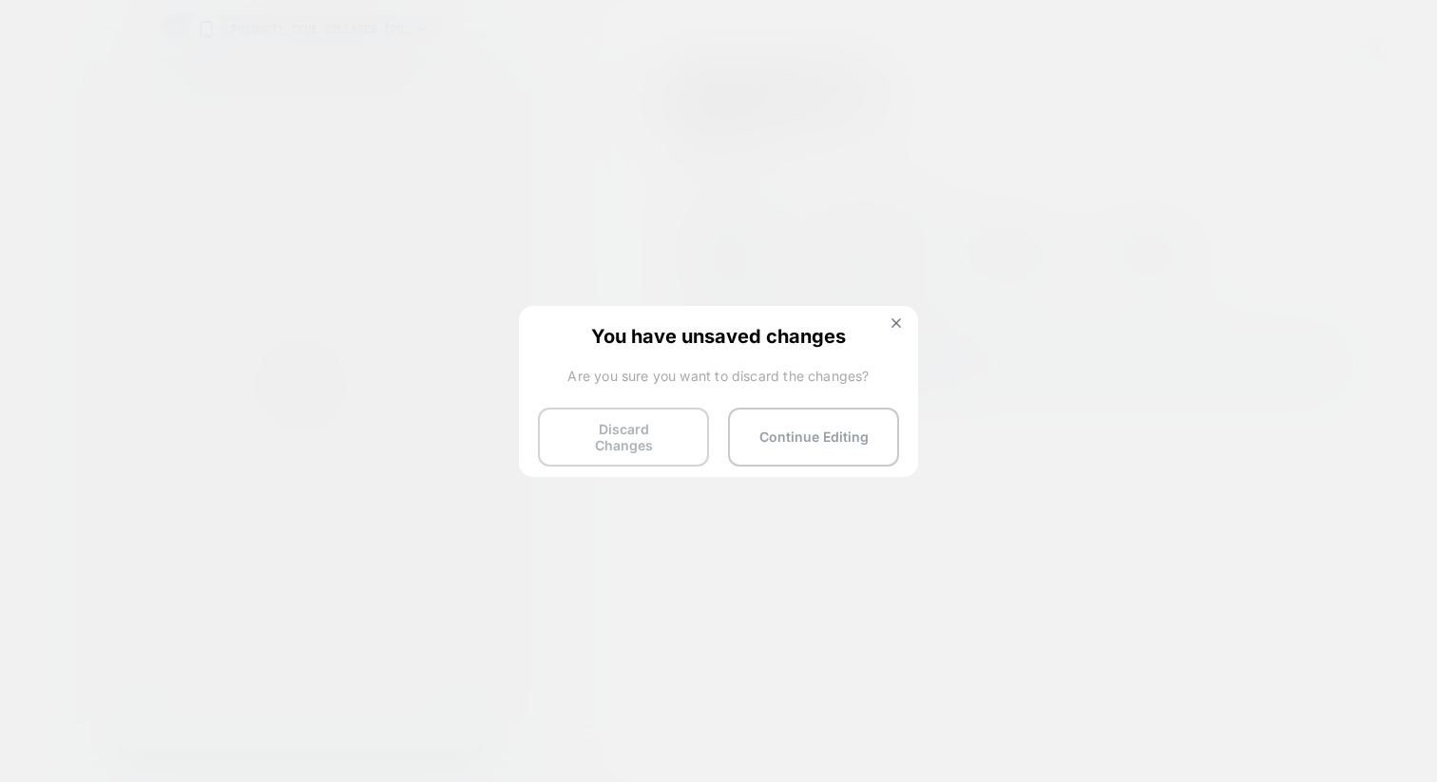
click at [668, 431] on button "Discard Changes" at bounding box center [623, 437] width 171 height 59
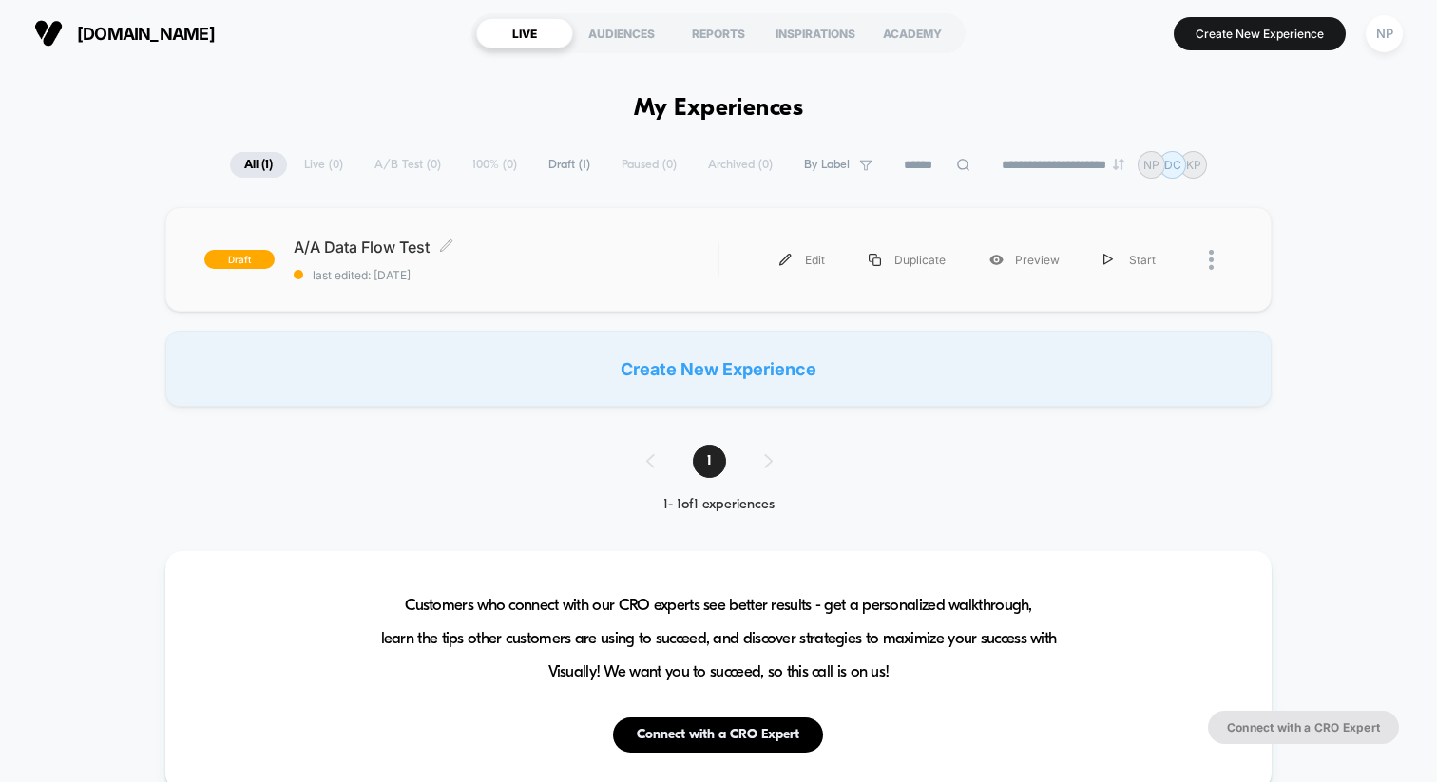
click at [574, 264] on div "A/A Data Flow Test Click to edit experience details Click to edit experience de…" at bounding box center [506, 260] width 424 height 45
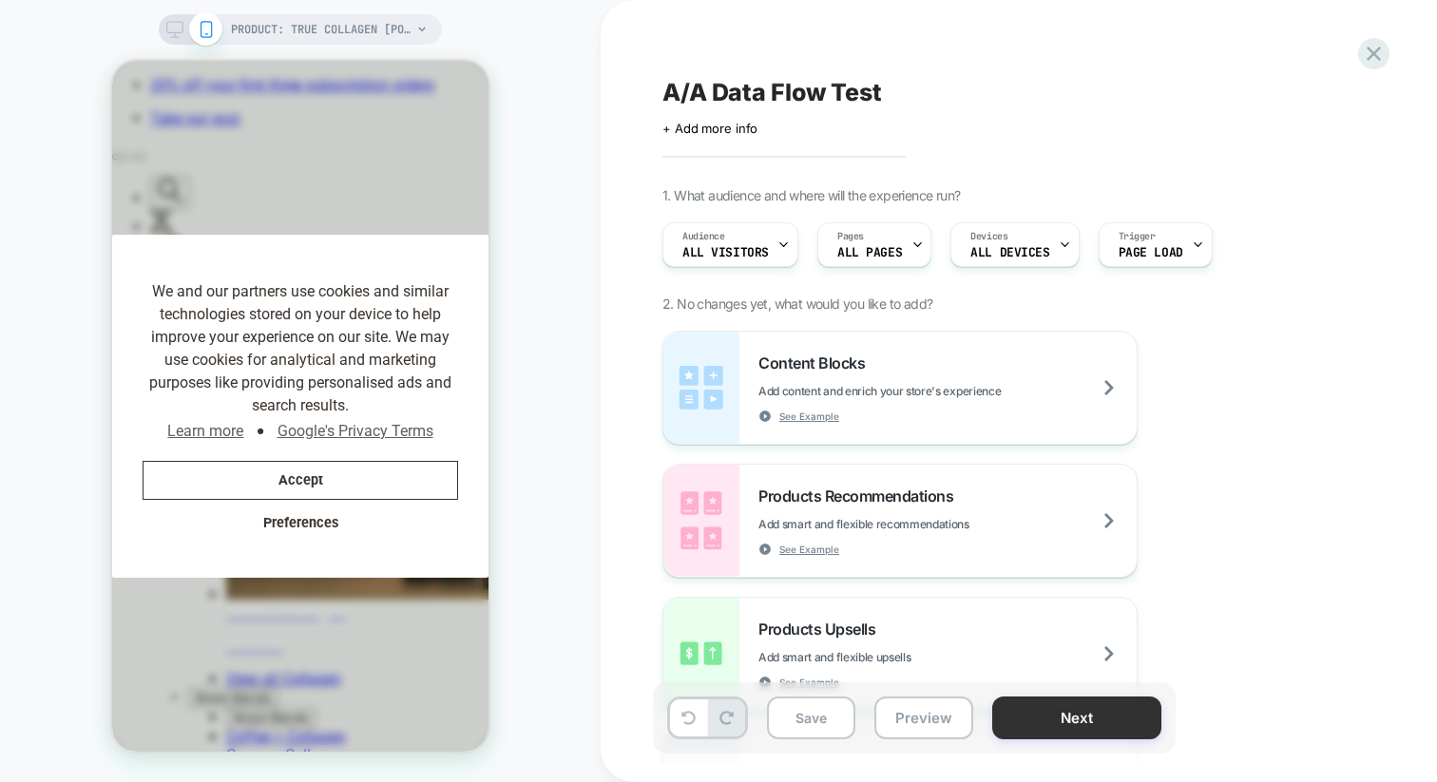
click at [1057, 714] on button "Next" at bounding box center [1076, 718] width 169 height 43
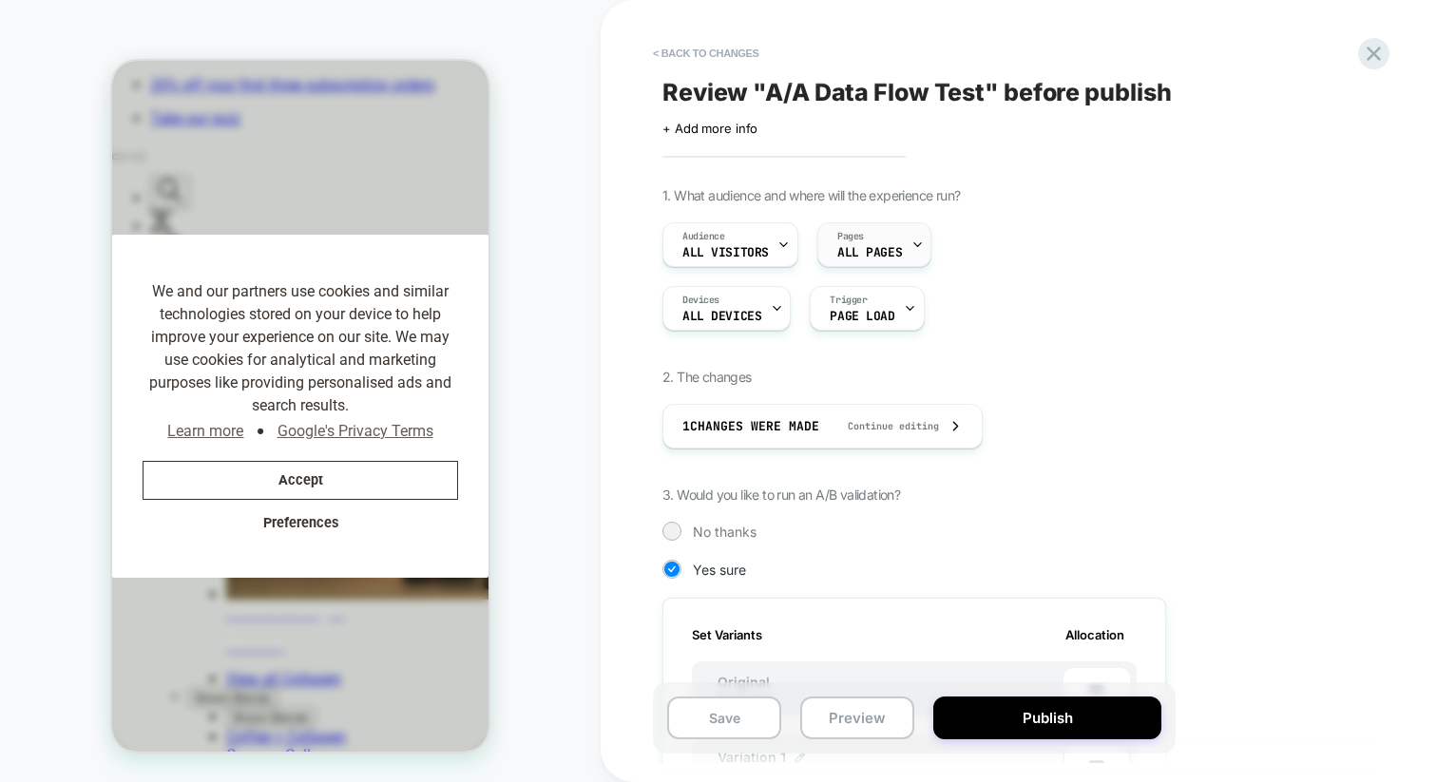
click at [914, 253] on div at bounding box center [917, 244] width 12 height 43
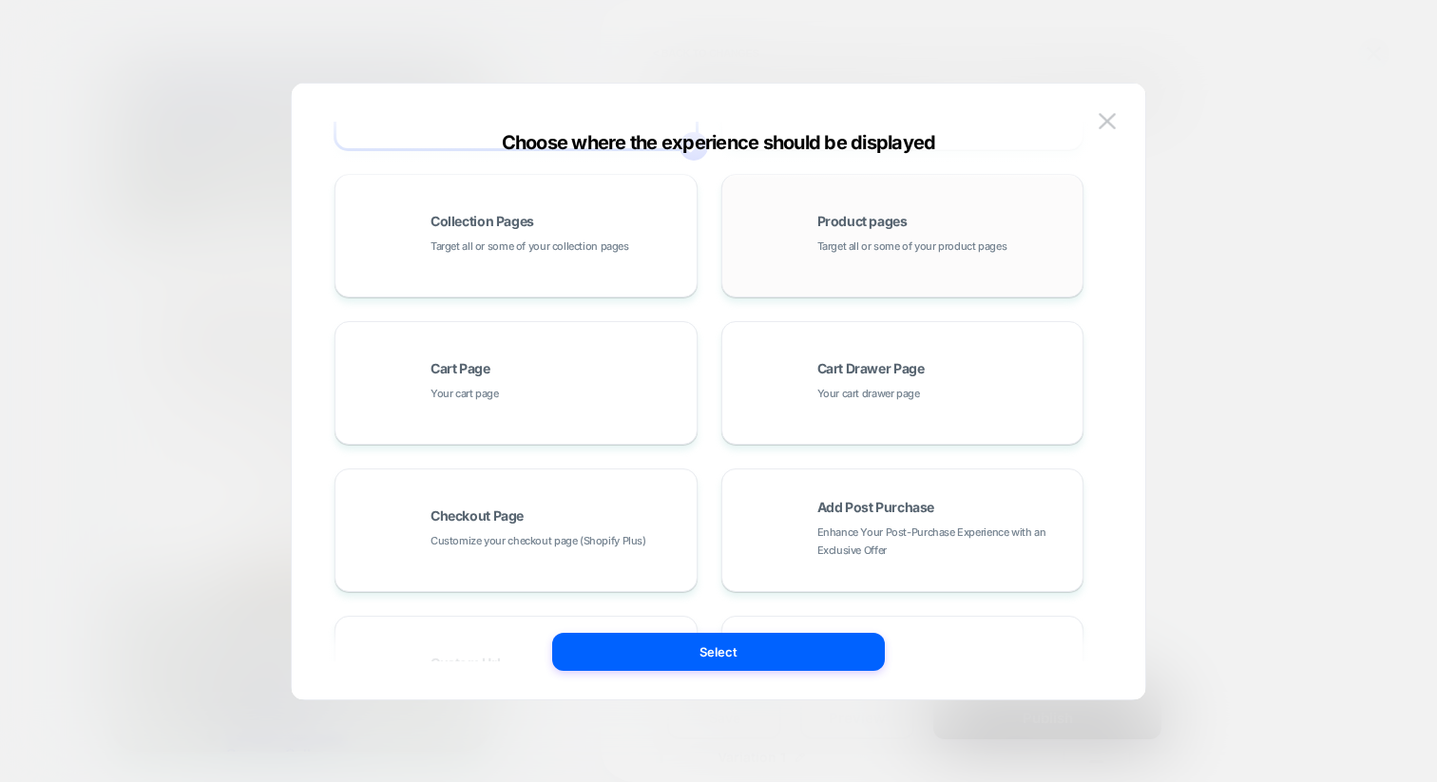
click at [899, 240] on span "Target all or some of your product pages" at bounding box center [912, 247] width 190 height 18
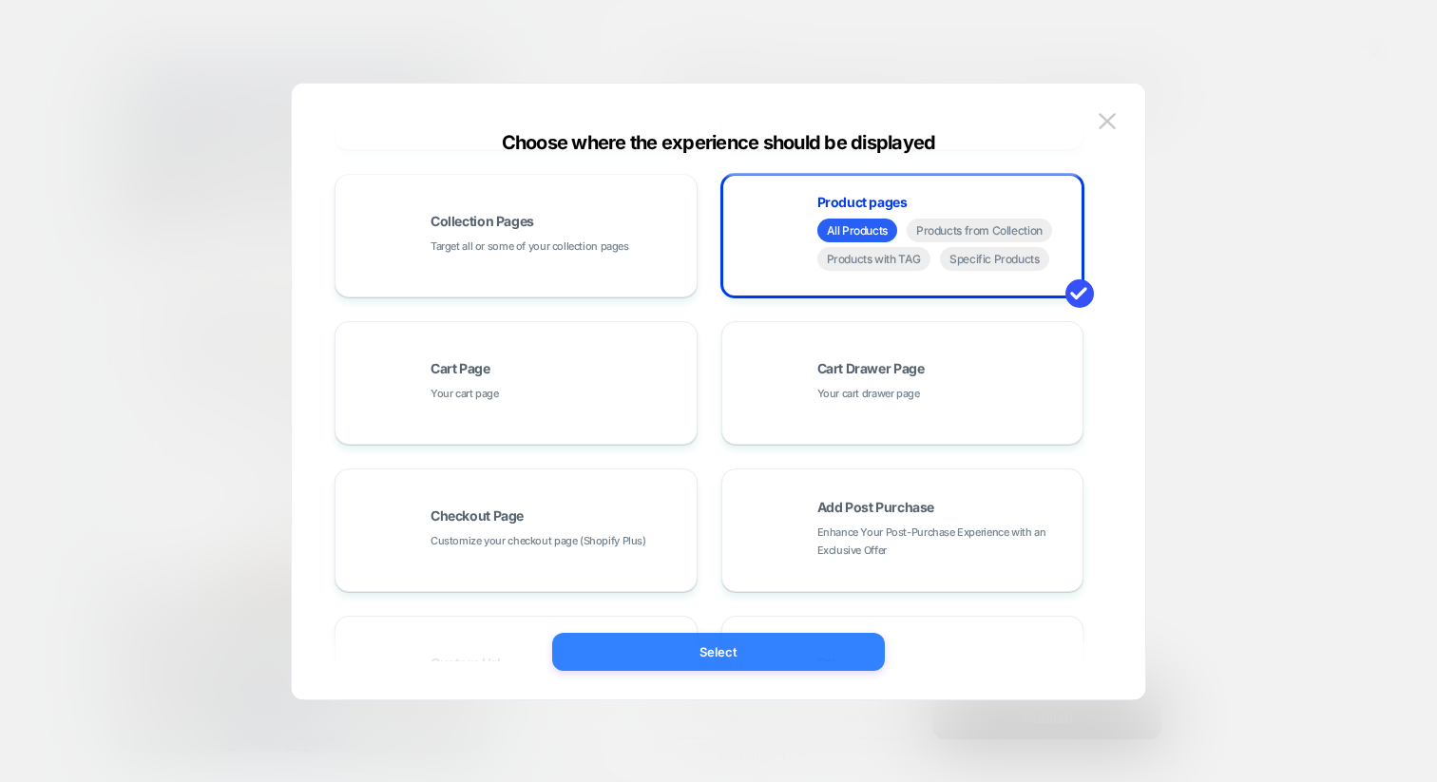
click at [768, 651] on button "Select" at bounding box center [718, 652] width 333 height 38
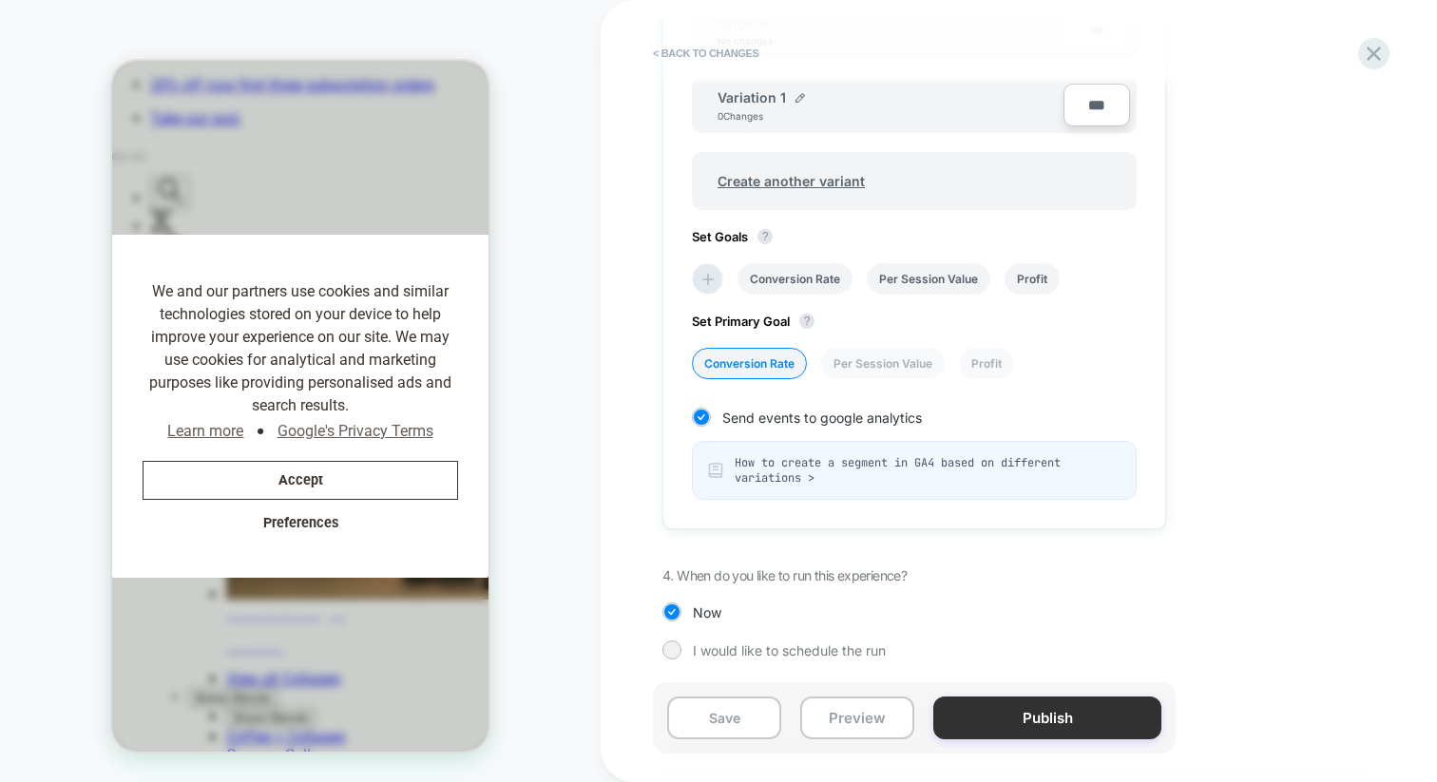
click at [1047, 715] on button "Publish" at bounding box center [1047, 718] width 228 height 43
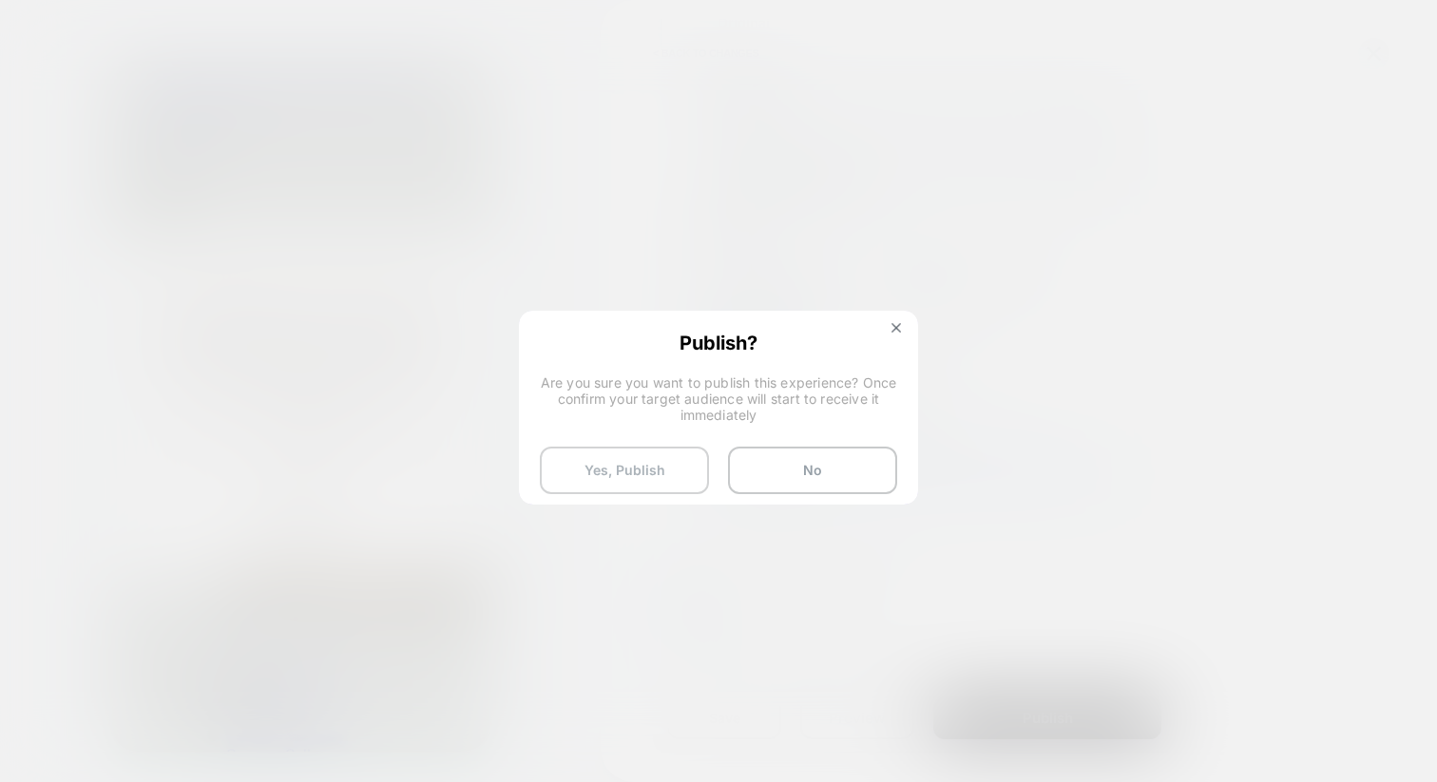
click at [651, 474] on button "Yes, Publish" at bounding box center [624, 471] width 169 height 48
